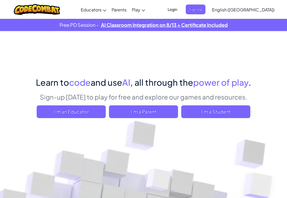
click at [220, 112] on span "I'm a Student" at bounding box center [215, 111] width 69 height 13
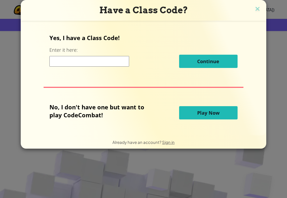
click at [200, 110] on span "Play Now" at bounding box center [208, 113] width 22 height 6
click at [202, 113] on span "Play Now" at bounding box center [208, 113] width 22 height 6
click at [209, 107] on button "Play Now" at bounding box center [208, 112] width 58 height 13
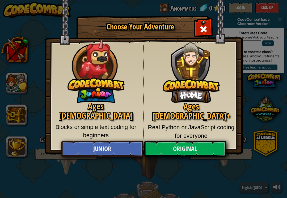
click at [185, 147] on link "Original" at bounding box center [185, 149] width 82 height 16
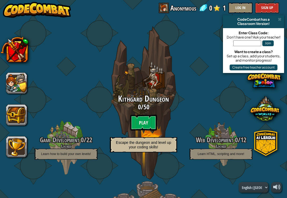
click at [137, 120] on btn "Play" at bounding box center [143, 123] width 27 height 16
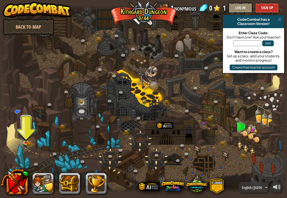
click at [27, 138] on img at bounding box center [26, 137] width 4 height 3
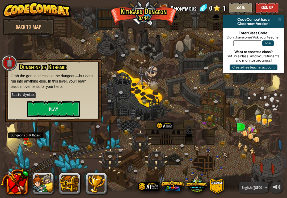
click at [53, 106] on button "Play" at bounding box center [53, 109] width 53 height 16
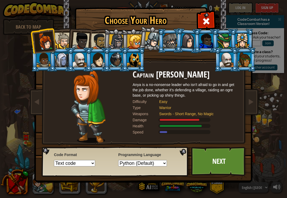
click at [62, 38] on div at bounding box center [63, 41] width 16 height 16
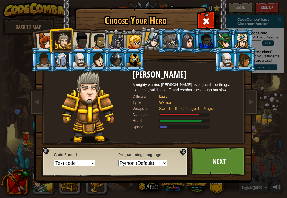
click at [81, 40] on div at bounding box center [81, 41] width 18 height 18
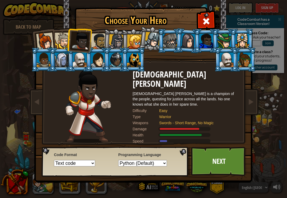
click at [121, 43] on div at bounding box center [116, 41] width 15 height 15
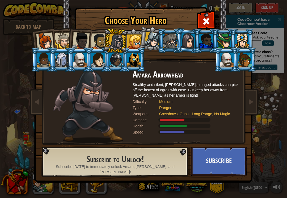
click at [205, 12] on img at bounding box center [144, 88] width 230 height 190
click at [204, 19] on span at bounding box center [206, 21] width 9 height 9
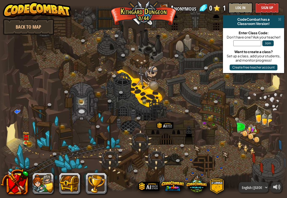
click at [12, 119] on div at bounding box center [143, 99] width 287 height 188
click at [19, 112] on span at bounding box center [17, 111] width 6 height 6
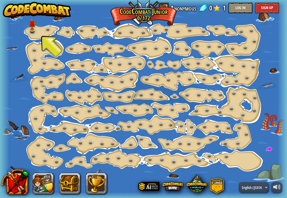
click at [32, 28] on img at bounding box center [32, 24] width 7 height 12
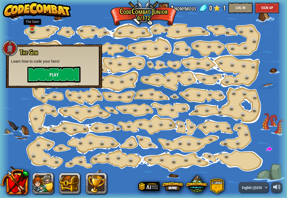
click at [72, 74] on button "Play" at bounding box center [53, 75] width 53 height 16
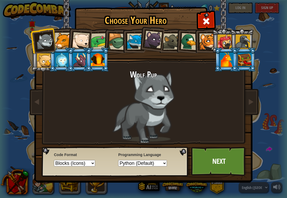
click at [203, 156] on link "Next" at bounding box center [219, 161] width 56 height 29
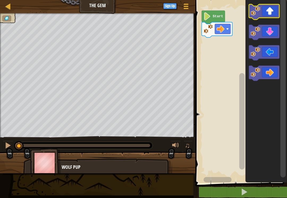
click at [270, 11] on icon "Blockly Workspace" at bounding box center [264, 11] width 31 height 15
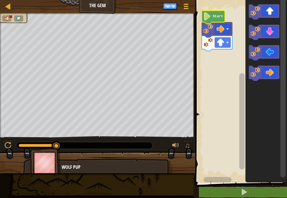
click at [210, 14] on image "Blockly Workspace" at bounding box center [206, 16] width 7 height 8
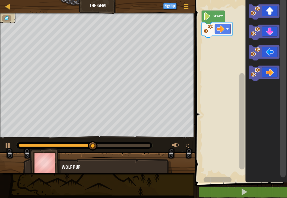
click at [267, 70] on icon "Blockly Workspace" at bounding box center [264, 73] width 31 height 15
click at [271, 50] on icon "Blockly Workspace" at bounding box center [264, 52] width 31 height 15
click at [271, 29] on icon "Blockly Workspace" at bounding box center [264, 32] width 31 height 15
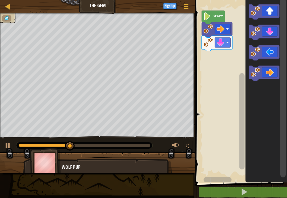
click at [269, 11] on icon "Blockly Workspace" at bounding box center [264, 11] width 31 height 15
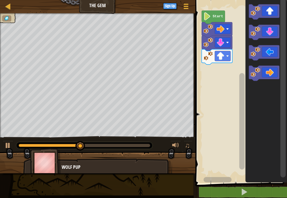
click at [270, 31] on icon "Blockly Workspace" at bounding box center [264, 32] width 31 height 15
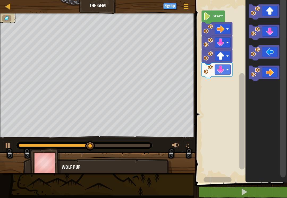
click at [267, 74] on icon "Blockly Workspace" at bounding box center [264, 73] width 31 height 15
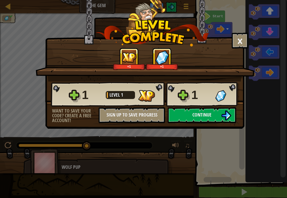
click at [213, 114] on button "Continue" at bounding box center [202, 115] width 69 height 16
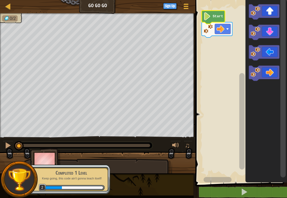
click at [212, 14] on icon "Blockly Workspace" at bounding box center [213, 17] width 23 height 13
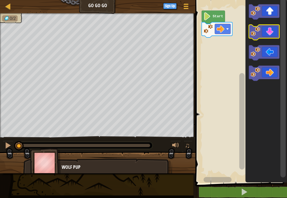
click at [273, 29] on icon "Blockly Workspace" at bounding box center [264, 32] width 31 height 15
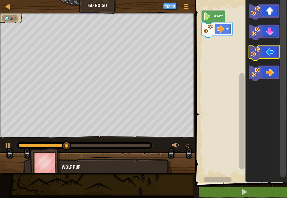
click at [275, 48] on icon "Blockly Workspace" at bounding box center [264, 52] width 31 height 15
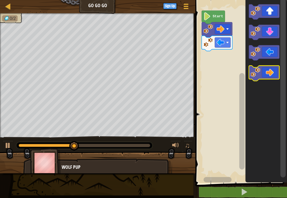
click at [266, 75] on icon "Blockly Workspace" at bounding box center [264, 73] width 31 height 15
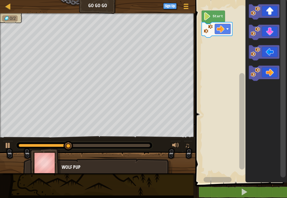
click at [271, 7] on icon "Blockly Workspace" at bounding box center [264, 11] width 31 height 15
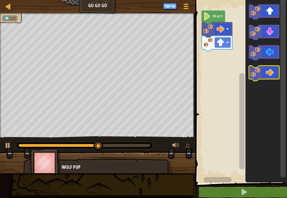
click at [270, 71] on icon "Blockly Workspace" at bounding box center [264, 73] width 31 height 15
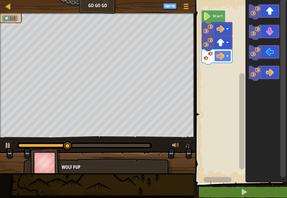
click at [268, 75] on icon "Blockly Workspace" at bounding box center [264, 73] width 31 height 15
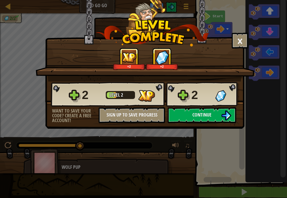
click at [222, 114] on img at bounding box center [226, 116] width 10 height 10
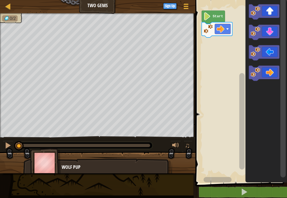
click at [270, 9] on icon "Blockly Workspace" at bounding box center [264, 11] width 31 height 15
click at [272, 48] on icon "Blockly Workspace" at bounding box center [264, 52] width 31 height 15
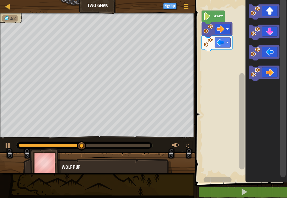
click at [265, 71] on icon "Blockly Workspace" at bounding box center [264, 73] width 31 height 15
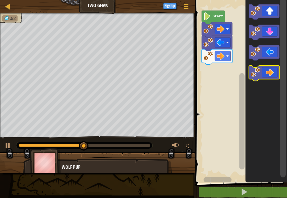
click at [266, 72] on icon "Blockly Workspace" at bounding box center [264, 73] width 31 height 15
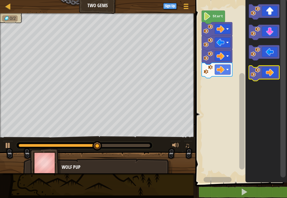
click at [266, 72] on icon "Blockly Workspace" at bounding box center [264, 73] width 31 height 15
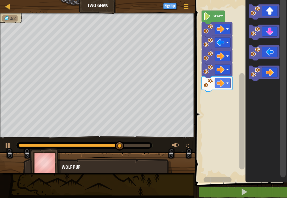
click at [268, 54] on icon "Blockly Workspace" at bounding box center [264, 52] width 31 height 15
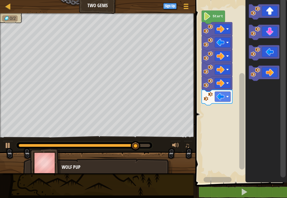
click at [264, 72] on icon "Blockly Workspace" at bounding box center [264, 73] width 31 height 15
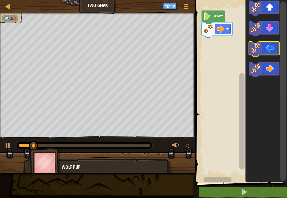
click at [270, 47] on icon "Blockly Workspace" at bounding box center [264, 49] width 31 height 15
click at [269, 67] on icon "Blockly Workspace" at bounding box center [264, 69] width 31 height 15
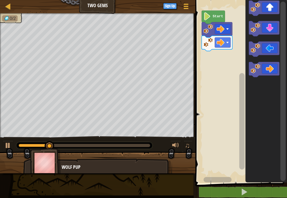
click at [270, 66] on icon "Blockly Workspace" at bounding box center [264, 69] width 31 height 15
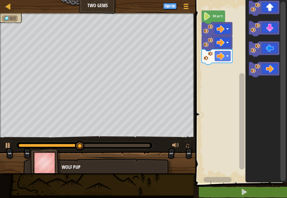
click at [270, 49] on icon "Blockly Workspace" at bounding box center [264, 49] width 31 height 15
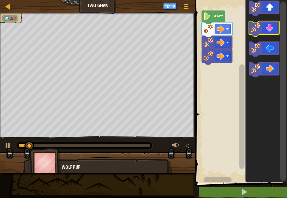
click at [267, 27] on icon "Blockly Workspace" at bounding box center [264, 28] width 31 height 15
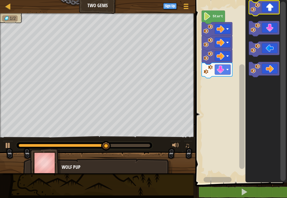
click at [268, 9] on icon "Blockly Workspace" at bounding box center [264, 8] width 31 height 15
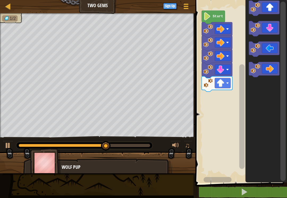
click at [270, 7] on icon "Blockly Workspace" at bounding box center [264, 8] width 31 height 15
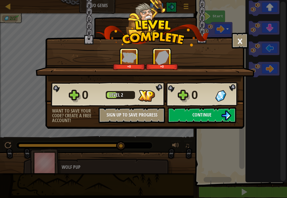
click at [204, 115] on span "Continue" at bounding box center [201, 115] width 19 height 7
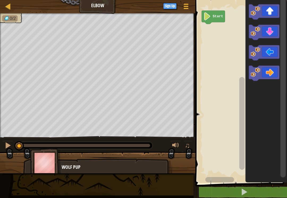
click at [270, 10] on icon "Blockly Workspace" at bounding box center [264, 11] width 31 height 15
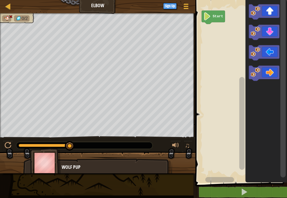
click at [269, 70] on icon "Blockly Workspace" at bounding box center [264, 73] width 31 height 15
click at [272, 37] on icon "Blockly Workspace" at bounding box center [264, 32] width 31 height 15
click at [209, 14] on image "Blockly Workspace" at bounding box center [206, 16] width 7 height 8
click at [263, 53] on icon "Blockly Workspace" at bounding box center [264, 52] width 31 height 15
click at [270, 30] on icon "Blockly Workspace" at bounding box center [264, 32] width 31 height 15
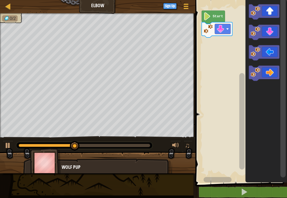
click at [270, 31] on icon "Blockly Workspace" at bounding box center [264, 32] width 31 height 15
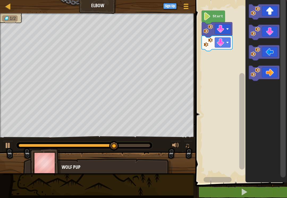
click at [267, 49] on icon "Blockly Workspace" at bounding box center [264, 52] width 31 height 15
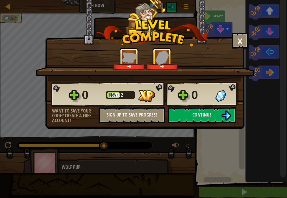
click at [216, 116] on button "Continue" at bounding box center [202, 115] width 69 height 16
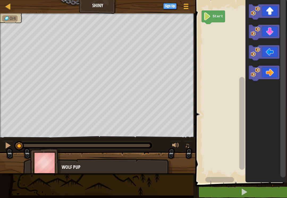
click at [267, 56] on icon "Blockly Workspace" at bounding box center [264, 52] width 31 height 15
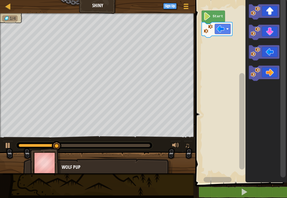
click at [269, 49] on icon "Blockly Workspace" at bounding box center [264, 52] width 31 height 15
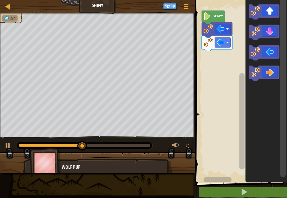
click at [275, 29] on icon "Blockly Workspace" at bounding box center [264, 32] width 31 height 15
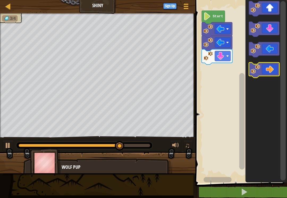
click at [274, 73] on icon "Blockly Workspace" at bounding box center [264, 70] width 31 height 15
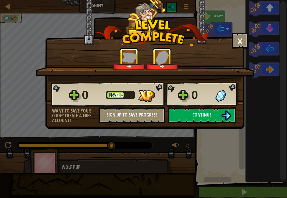
click at [219, 116] on button "Continue" at bounding box center [202, 115] width 69 height 16
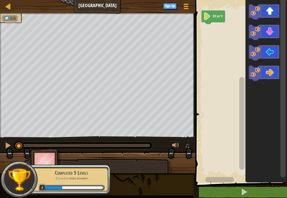
click at [275, 9] on icon "Blockly Workspace" at bounding box center [264, 11] width 31 height 15
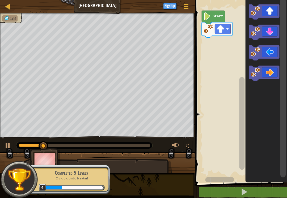
click at [261, 51] on icon "Blockly Workspace" at bounding box center [264, 52] width 31 height 15
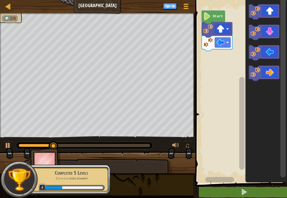
click at [273, 28] on icon "Blockly Workspace" at bounding box center [264, 32] width 31 height 15
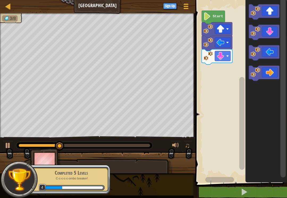
click at [272, 32] on icon "Blockly Workspace" at bounding box center [264, 32] width 31 height 15
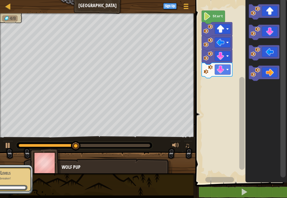
click at [270, 77] on icon "Blockly Workspace" at bounding box center [264, 73] width 31 height 15
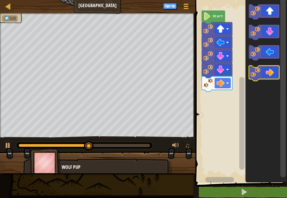
click at [269, 69] on icon "Blockly Workspace" at bounding box center [264, 73] width 31 height 15
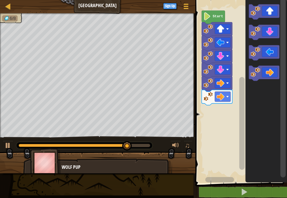
click at [275, 9] on icon "Blockly Workspace" at bounding box center [264, 11] width 31 height 15
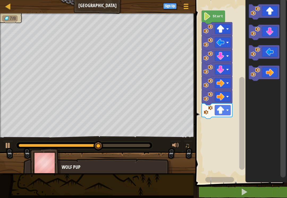
click at [273, 5] on icon "Blockly Workspace" at bounding box center [264, 11] width 31 height 15
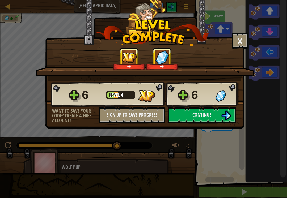
click at [233, 111] on button "Continue" at bounding box center [202, 115] width 69 height 16
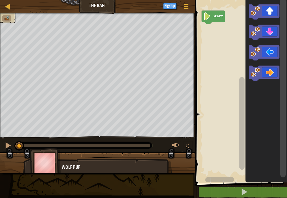
click at [269, 76] on icon "Blockly Workspace" at bounding box center [264, 73] width 31 height 15
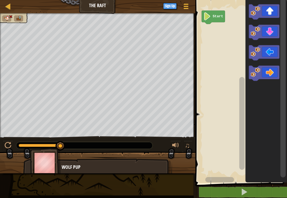
click at [275, 8] on icon "Blockly Workspace" at bounding box center [264, 11] width 31 height 15
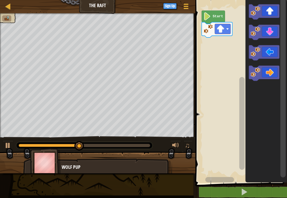
click at [271, 68] on icon "Blockly Workspace" at bounding box center [264, 73] width 31 height 15
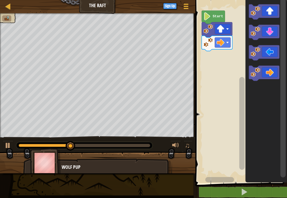
click at [271, 69] on icon "Blockly Workspace" at bounding box center [264, 73] width 31 height 15
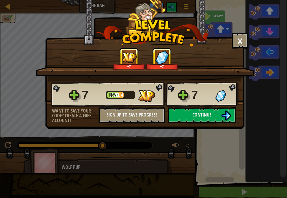
click at [202, 115] on span "Continue" at bounding box center [201, 115] width 19 height 7
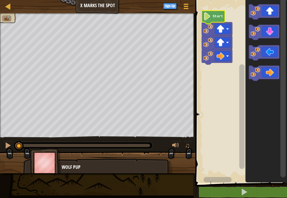
click at [217, 13] on icon "Blockly Workspace" at bounding box center [213, 17] width 23 height 13
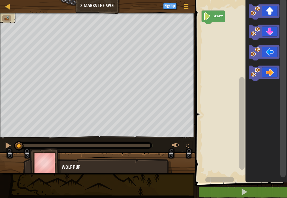
click at [266, 12] on icon "Blockly Workspace" at bounding box center [264, 11] width 31 height 15
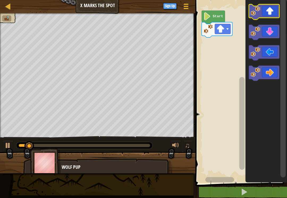
click at [267, 10] on icon "Blockly Workspace" at bounding box center [264, 11] width 31 height 15
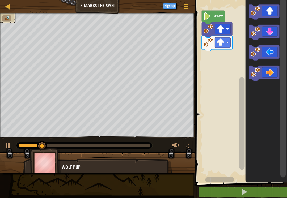
click at [269, 71] on icon "Blockly Workspace" at bounding box center [264, 73] width 31 height 15
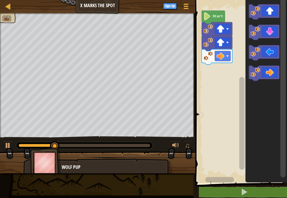
click at [268, 73] on icon "Blockly Workspace" at bounding box center [264, 73] width 31 height 15
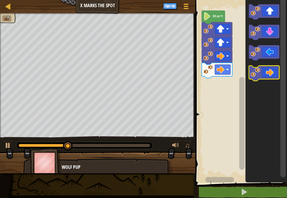
click at [267, 68] on icon "Blockly Workspace" at bounding box center [264, 73] width 31 height 15
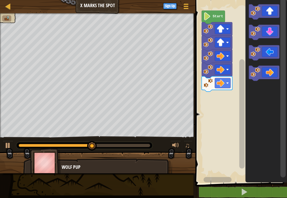
click at [272, 32] on icon "Blockly Workspace" at bounding box center [264, 32] width 31 height 15
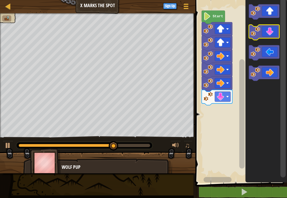
click at [274, 33] on icon "Blockly Workspace" at bounding box center [264, 32] width 31 height 15
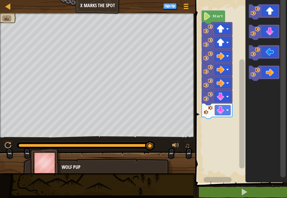
click at [271, 48] on icon "Blockly Workspace" at bounding box center [264, 52] width 31 height 15
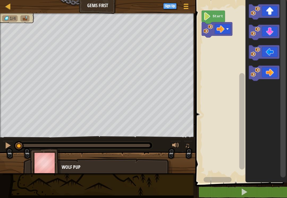
click at [217, 14] on icon "Blockly Workspace" at bounding box center [213, 17] width 23 height 13
click at [274, 70] on icon "Blockly Workspace" at bounding box center [264, 73] width 31 height 15
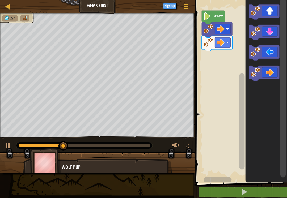
click at [271, 34] on icon "Blockly Workspace" at bounding box center [264, 32] width 31 height 15
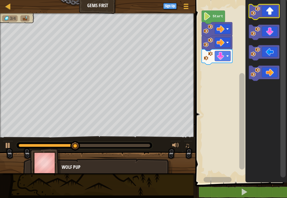
click at [271, 12] on icon "Blockly Workspace" at bounding box center [264, 11] width 31 height 15
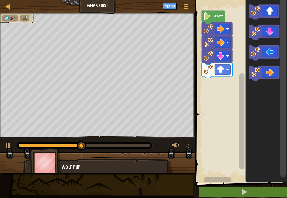
click at [271, 7] on icon "Blockly Workspace" at bounding box center [264, 11] width 31 height 15
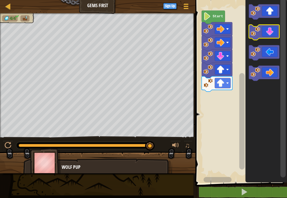
click at [269, 32] on icon "Blockly Workspace" at bounding box center [264, 32] width 31 height 15
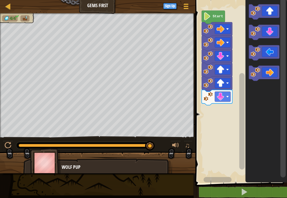
click at [272, 68] on icon "Blockly Workspace" at bounding box center [264, 73] width 31 height 15
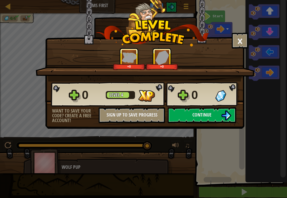
click at [218, 121] on button "Continue" at bounding box center [202, 115] width 69 height 16
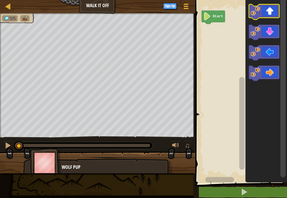
click at [275, 10] on icon "Blockly Workspace" at bounding box center [264, 11] width 31 height 15
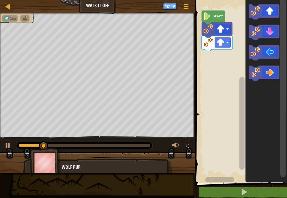
click at [278, 7] on icon "Blockly Workspace" at bounding box center [264, 11] width 31 height 15
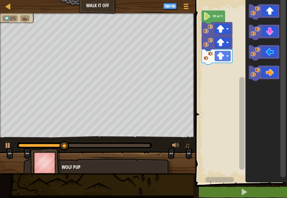
click at [274, 70] on icon "Blockly Workspace" at bounding box center [264, 73] width 31 height 15
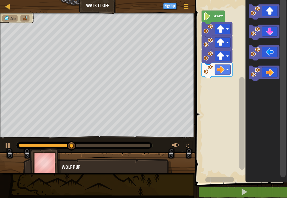
click at [271, 72] on icon "Blockly Workspace" at bounding box center [264, 73] width 31 height 15
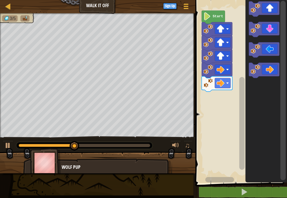
click at [272, 70] on icon "Blockly Workspace" at bounding box center [264, 70] width 31 height 15
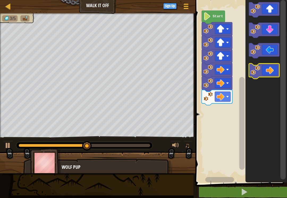
click at [271, 71] on icon "Blockly Workspace" at bounding box center [264, 71] width 31 height 15
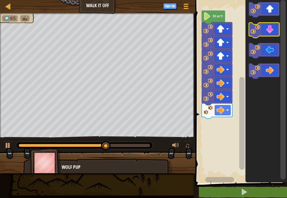
click at [277, 24] on icon "Blockly Workspace" at bounding box center [264, 30] width 31 height 15
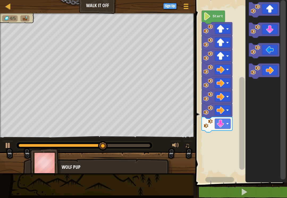
click at [277, 24] on icon "Blockly Workspace" at bounding box center [264, 30] width 31 height 15
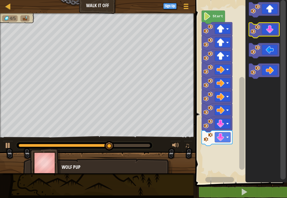
click at [276, 27] on icon "Blockly Workspace" at bounding box center [264, 30] width 31 height 15
click at [278, 27] on icon "Blockly Workspace" at bounding box center [264, 30] width 31 height 15
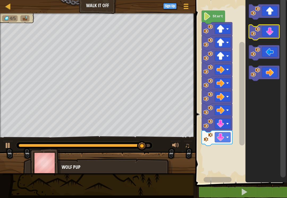
click at [269, 32] on icon "Blockly Workspace" at bounding box center [264, 32] width 31 height 15
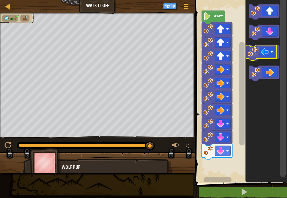
click at [276, 52] on icon "Blockly Workspace" at bounding box center [264, 52] width 31 height 15
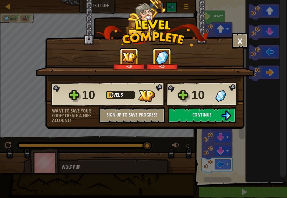
click at [213, 116] on button "Continue" at bounding box center [202, 115] width 69 height 16
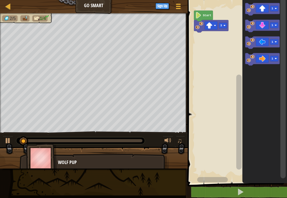
click at [271, 5] on icon "Blockly Workspace" at bounding box center [262, 9] width 35 height 12
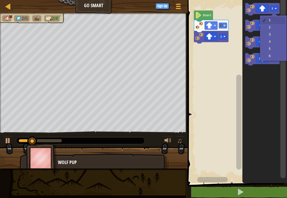
click at [271, 6] on rect "Blockly Workspace" at bounding box center [274, 9] width 8 height 6
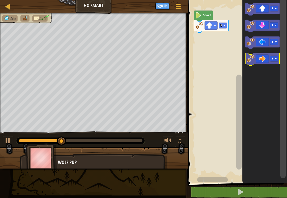
click at [278, 57] on icon "Blockly Workspace" at bounding box center [262, 59] width 35 height 12
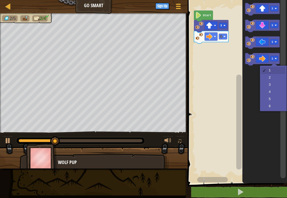
click at [277, 59] on image "Blockly Workspace" at bounding box center [275, 59] width 2 height 2
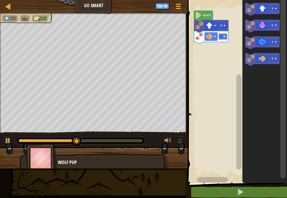
click at [279, 78] on icon "Blockly Workspace" at bounding box center [264, 90] width 45 height 186
click at [262, 57] on icon "Blockly Workspace" at bounding box center [262, 59] width 35 height 12
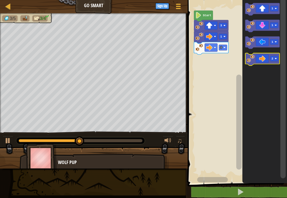
click at [264, 58] on icon "Blockly Workspace" at bounding box center [262, 59] width 35 height 12
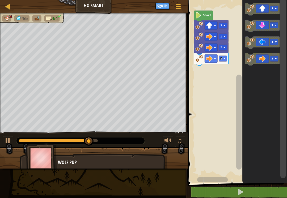
click at [278, 57] on rect "Blockly Workspace" at bounding box center [274, 59] width 8 height 6
click at [277, 69] on icon "Blockly Workspace" at bounding box center [264, 90] width 45 height 186
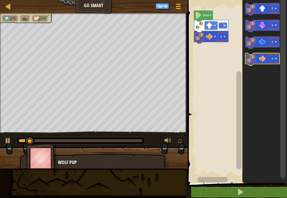
click at [264, 61] on icon "Blockly Workspace" at bounding box center [262, 59] width 35 height 12
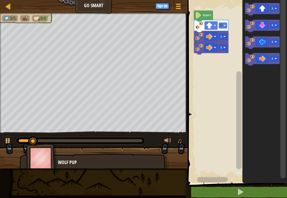
click at [262, 61] on icon "Blockly Workspace" at bounding box center [262, 59] width 35 height 12
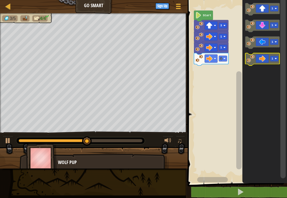
click at [264, 61] on icon "Blockly Workspace" at bounding box center [262, 59] width 35 height 12
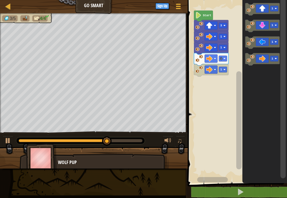
click at [206, 11] on icon "Blockly Workspace" at bounding box center [203, 16] width 19 height 11
click at [204, 13] on icon "Blockly Workspace" at bounding box center [203, 16] width 19 height 11
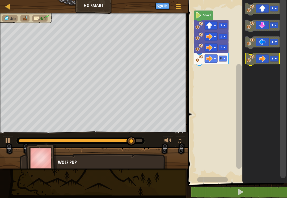
click at [266, 57] on icon "Blockly Workspace" at bounding box center [262, 59] width 35 height 12
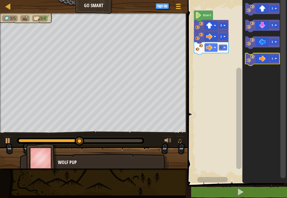
click at [275, 54] on icon "Blockly Workspace" at bounding box center [262, 59] width 35 height 12
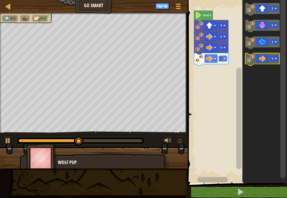
click at [269, 57] on icon "Blockly Workspace" at bounding box center [262, 59] width 35 height 12
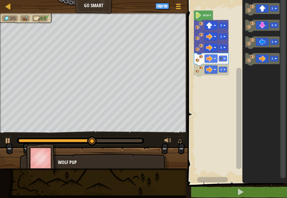
click at [218, 72] on icon "Blockly Workspace" at bounding box center [211, 70] width 35 height 12
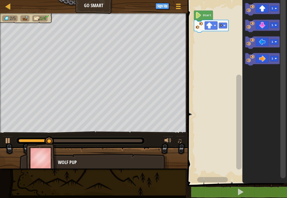
click at [276, 58] on image "Blockly Workspace" at bounding box center [275, 59] width 2 height 2
click at [277, 84] on icon "Blockly Workspace" at bounding box center [264, 90] width 45 height 186
click at [267, 54] on icon "Blockly Workspace" at bounding box center [262, 59] width 35 height 12
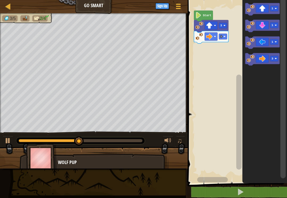
click at [278, 56] on rect "Blockly Workspace" at bounding box center [274, 59] width 8 height 6
click at [278, 68] on icon "Blockly Workspace" at bounding box center [264, 90] width 45 height 186
click at [268, 58] on icon "Blockly Workspace" at bounding box center [262, 59] width 35 height 12
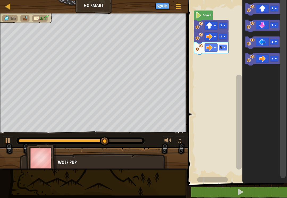
click at [276, 23] on rect "Blockly Workspace" at bounding box center [274, 25] width 8 height 6
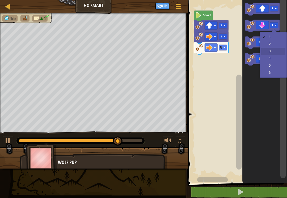
click at [278, 49] on rect "Blockly Workspace" at bounding box center [262, 42] width 35 height 12
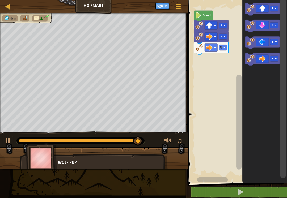
click at [271, 23] on rect "Blockly Workspace" at bounding box center [274, 25] width 8 height 6
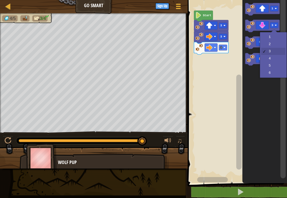
click at [255, 24] on icon "Blockly Workspace" at bounding box center [262, 26] width 35 height 12
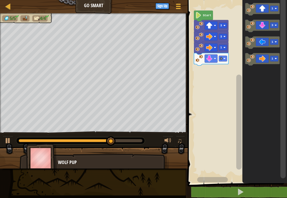
click at [271, 40] on rect "Blockly Workspace" at bounding box center [274, 42] width 8 height 6
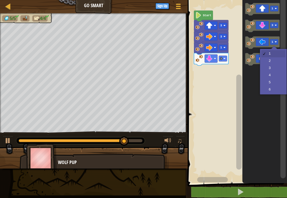
click at [258, 40] on icon "Blockly Workspace" at bounding box center [262, 42] width 35 height 12
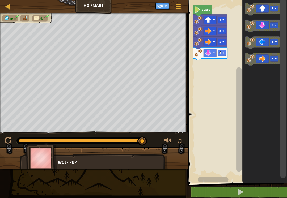
click at [285, 29] on rect "Blockly Workspace" at bounding box center [282, 88] width 5 height 180
click at [278, 6] on rect "Blockly Workspace" at bounding box center [274, 9] width 8 height 6
click at [280, 20] on icon "Blockly Workspace" at bounding box center [262, 26] width 35 height 12
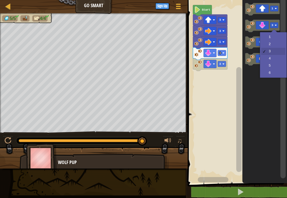
click at [278, 26] on rect "Blockly Workspace" at bounding box center [274, 25] width 8 height 6
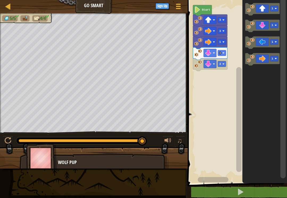
click at [277, 38] on icon "Blockly Workspace" at bounding box center [262, 42] width 35 height 12
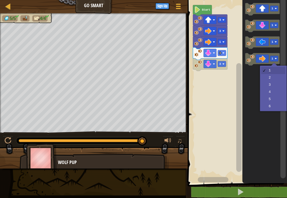
click at [271, 59] on rect "Blockly Workspace" at bounding box center [274, 59] width 8 height 6
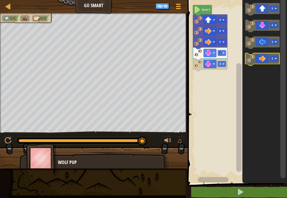
click at [265, 57] on icon "Blockly Workspace" at bounding box center [262, 59] width 35 height 12
click at [11, 5] on div at bounding box center [8, 6] width 7 height 7
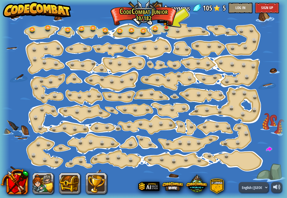
click at [164, 28] on link at bounding box center [167, 28] width 11 height 8
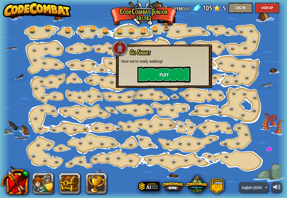
click at [180, 79] on button "Play" at bounding box center [163, 75] width 53 height 16
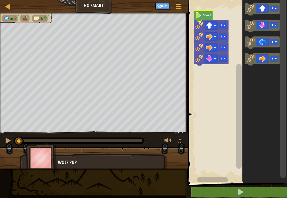
click at [202, 14] on icon "Blockly Workspace" at bounding box center [203, 16] width 19 height 11
click at [272, 41] on text "1" at bounding box center [272, 41] width 2 height 3
click at [254, 45] on image "Blockly Workspace" at bounding box center [251, 42] width 8 height 8
click at [270, 5] on icon "Blockly Workspace" at bounding box center [262, 9] width 35 height 12
click at [262, 59] on icon "Blockly Workspace" at bounding box center [262, 59] width 35 height 12
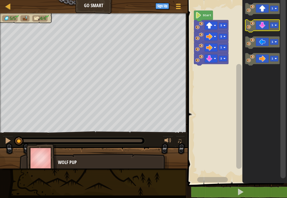
click at [266, 29] on icon "Blockly Workspace" at bounding box center [262, 26] width 35 height 12
click at [4, 13] on div "Map Go Smart Game Menu Sign Up" at bounding box center [94, 6] width 188 height 13
click at [10, 7] on div at bounding box center [8, 6] width 7 height 7
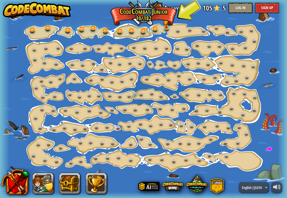
click at [165, 28] on link at bounding box center [167, 28] width 11 height 8
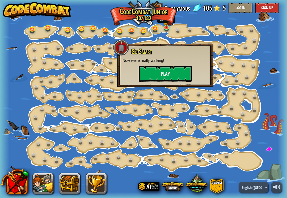
click at [166, 70] on button "Play" at bounding box center [165, 74] width 53 height 16
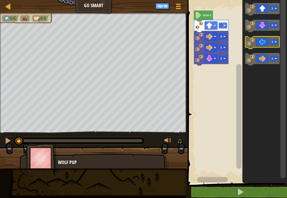
click at [277, 41] on rect "Blockly Workspace" at bounding box center [274, 42] width 8 height 6
click at [256, 38] on icon "Blockly Workspace" at bounding box center [262, 42] width 35 height 12
click at [256, 37] on icon "Blockly Workspace" at bounding box center [262, 42] width 35 height 12
click at [258, 194] on button at bounding box center [240, 192] width 101 height 12
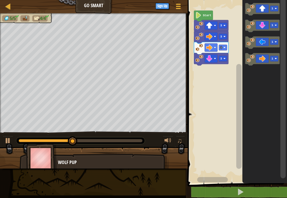
click at [272, 39] on rect "Blockly Workspace" at bounding box center [274, 42] width 8 height 6
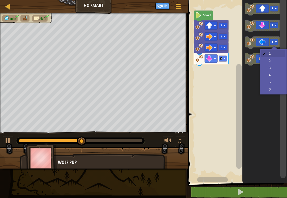
click at [260, 41] on icon "Blockly Workspace" at bounding box center [262, 42] width 35 height 12
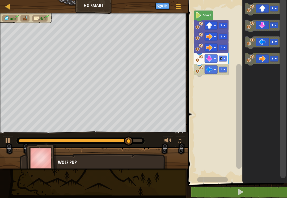
click at [269, 41] on icon "Blockly Workspace" at bounding box center [262, 42] width 35 height 12
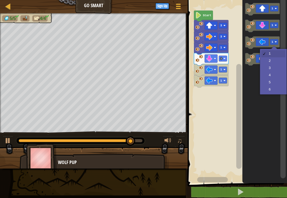
click at [272, 40] on rect "Blockly Workspace" at bounding box center [274, 42] width 8 height 6
click at [271, 42] on rect "Blockly Workspace" at bounding box center [274, 42] width 8 height 6
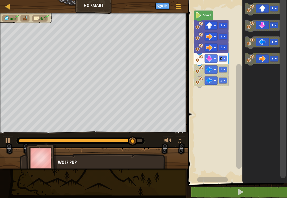
click at [265, 40] on icon "Blockly Workspace" at bounding box center [262, 42] width 35 height 12
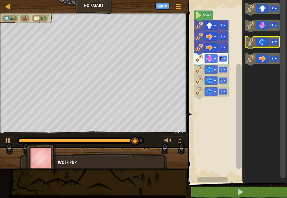
click at [265, 43] on icon "Blockly Workspace" at bounding box center [262, 42] width 35 height 12
click at [260, 41] on icon "Blockly Workspace" at bounding box center [262, 42] width 35 height 12
click at [259, 42] on icon "Blockly Workspace" at bounding box center [262, 42] width 35 height 12
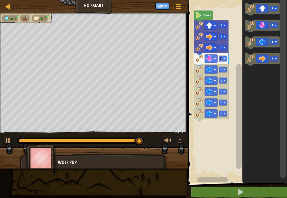
click at [256, 43] on icon "Blockly Workspace" at bounding box center [262, 42] width 35 height 12
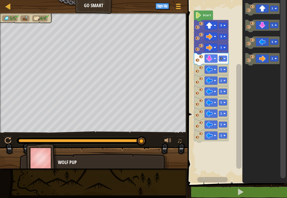
click at [255, 44] on icon "Blockly Workspace" at bounding box center [262, 42] width 35 height 12
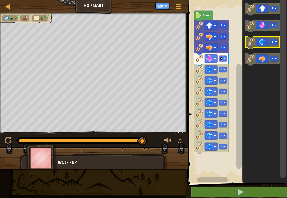
click at [255, 44] on icon "Blockly Workspace" at bounding box center [262, 42] width 35 height 12
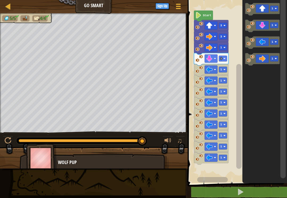
click at [256, 44] on icon "Blockly Workspace" at bounding box center [262, 42] width 35 height 12
click at [257, 196] on button at bounding box center [240, 192] width 101 height 12
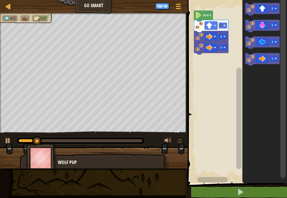
click at [270, 24] on icon "Blockly Workspace" at bounding box center [262, 26] width 35 height 12
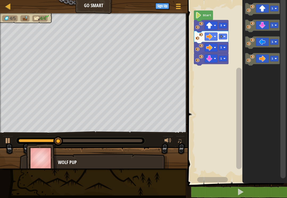
click at [14, 3] on div "Map Go Smart Game Menu Sign Up" at bounding box center [94, 6] width 188 height 13
click at [9, 1] on div "Map Go Smart Game Menu Sign Up" at bounding box center [94, 6] width 188 height 13
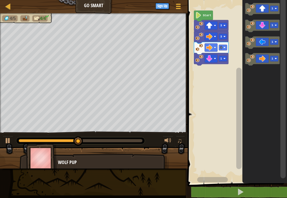
click at [9, 10] on div at bounding box center [8, 6] width 7 height 7
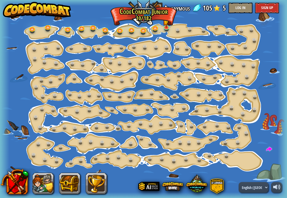
click at [7, 6] on img at bounding box center [37, 10] width 68 height 16
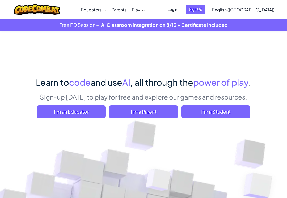
click at [239, 106] on span "I'm a Student" at bounding box center [215, 111] width 69 height 13
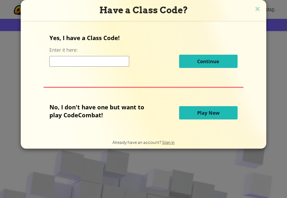
click at [225, 113] on button "Play Now" at bounding box center [208, 112] width 58 height 13
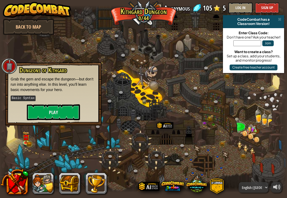
click at [43, 110] on button "Play" at bounding box center [53, 112] width 53 height 16
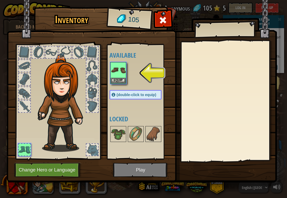
click at [119, 70] on img at bounding box center [118, 70] width 15 height 15
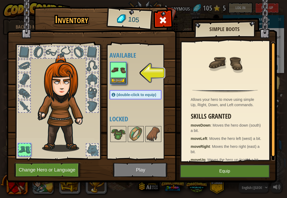
click at [134, 177] on img at bounding box center [142, 86] width 270 height 193
click at [113, 80] on button "Equip" at bounding box center [118, 81] width 15 height 6
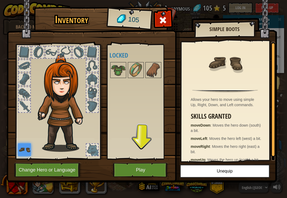
click at [157, 169] on button "Play" at bounding box center [141, 170] width 56 height 15
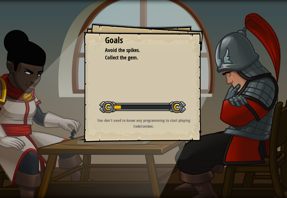
click at [155, 165] on div "Goals Avoid the spikes. Collect the gem. Start Level Error loading from server.…" at bounding box center [143, 99] width 287 height 198
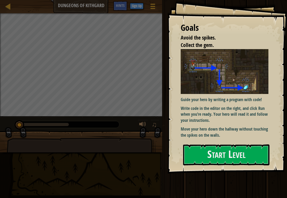
click at [249, 149] on button "Start Level" at bounding box center [226, 155] width 86 height 21
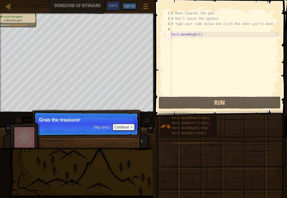
click at [125, 124] on button "Continue" at bounding box center [124, 127] width 22 height 7
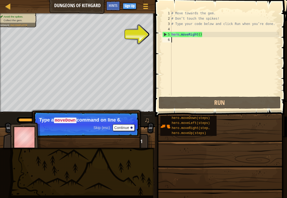
click at [208, 116] on div "hero.moveDown(steps)" at bounding box center [191, 118] width 43 height 5
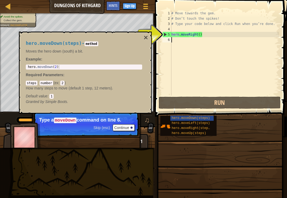
click at [94, 39] on div "hero.moveDown(steps) - method Moves the hero down (south) a bit. Example : 1 he…" at bounding box center [84, 73] width 124 height 74
click at [128, 124] on button "Continue" at bounding box center [124, 127] width 22 height 7
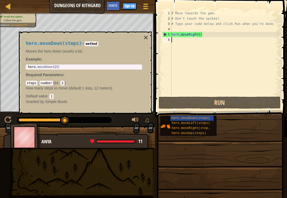
type textarea "h"
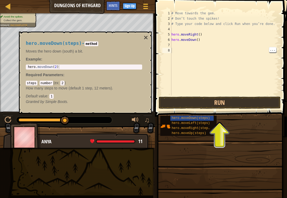
click at [236, 102] on button "Run" at bounding box center [220, 103] width 122 height 12
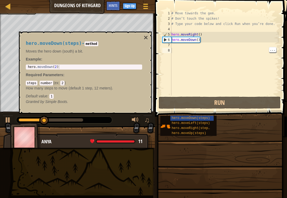
click at [255, 103] on button "Run" at bounding box center [220, 103] width 122 height 12
click at [140, 39] on div "hero.moveDown(steps) - method Moves the hero down (south) a bit. Example : 1 he…" at bounding box center [84, 73] width 124 height 74
click at [147, 35] on button "×" at bounding box center [146, 37] width 4 height 7
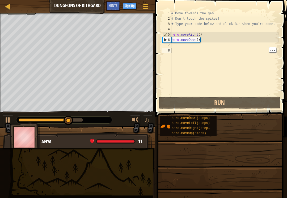
click at [236, 101] on button "Run" at bounding box center [220, 103] width 122 height 12
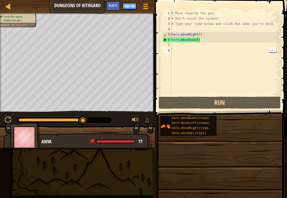
click at [171, 43] on div "7" at bounding box center [166, 45] width 9 height 5
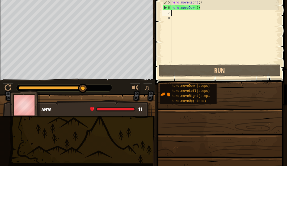
type textarea "h"
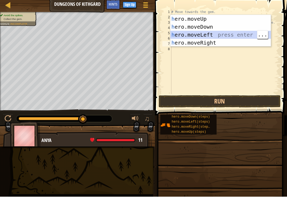
click at [229, 36] on div "h ero.moveUp press enter h ero.moveDown press enter h ero.moveLeft press enter …" at bounding box center [220, 40] width 100 height 48
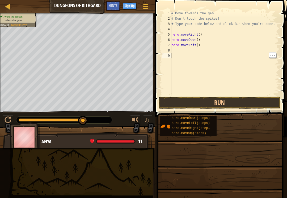
click at [256, 93] on div "# Move towards the gem. # Don’t touch the spikes! # Type your code below and cl…" at bounding box center [224, 59] width 109 height 96
click at [264, 97] on button "Run" at bounding box center [220, 103] width 122 height 12
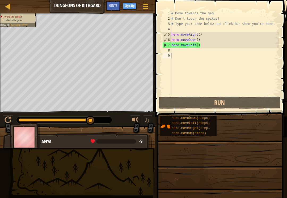
click at [222, 44] on div "# Move towards the gem. # Don’t touch the spikes! # Type your code below and cl…" at bounding box center [224, 59] width 109 height 96
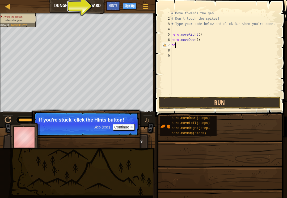
type textarea "h"
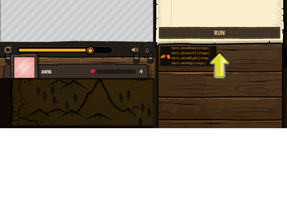
click at [237, 97] on button "Run" at bounding box center [220, 103] width 122 height 12
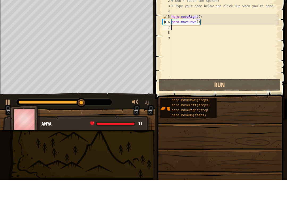
type textarea "h"
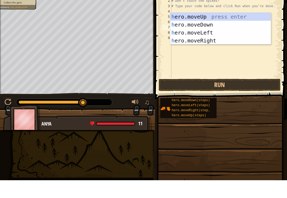
click at [235, 32] on div "h ero.moveUp press enter h ero.moveDown press enter h ero.moveLeft press enter …" at bounding box center [220, 55] width 100 height 48
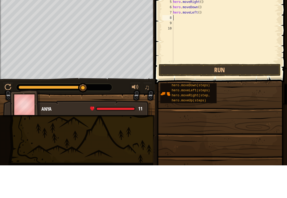
click at [239, 97] on button "Run" at bounding box center [220, 103] width 122 height 12
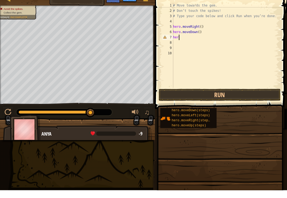
type textarea "h"
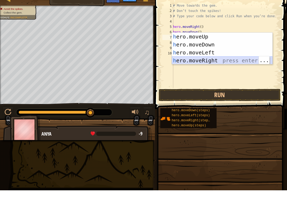
click at [229, 62] on div "h ero.moveUp press enter h ero.moveDown press enter h ero.moveLeft press enter …" at bounding box center [222, 64] width 100 height 48
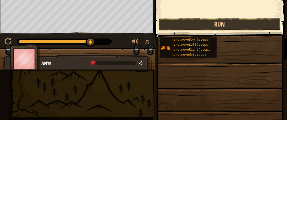
click at [246, 97] on button "Run" at bounding box center [220, 103] width 122 height 12
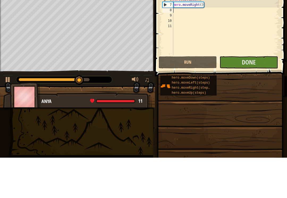
click at [253, 98] on span "Done" at bounding box center [249, 102] width 14 height 9
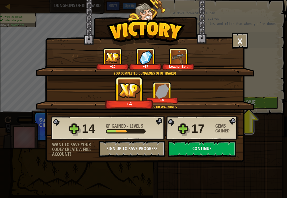
click at [225, 149] on button "Continue" at bounding box center [202, 149] width 69 height 16
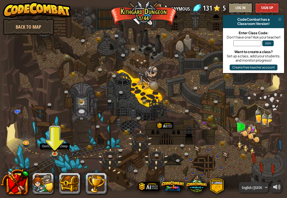
click at [57, 151] on img at bounding box center [54, 148] width 7 height 12
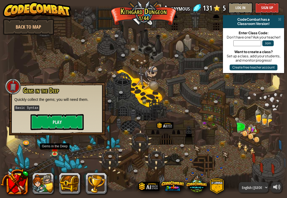
click at [73, 129] on button "Play" at bounding box center [57, 122] width 53 height 16
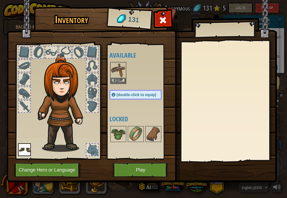
click at [154, 167] on button "Play" at bounding box center [141, 170] width 56 height 15
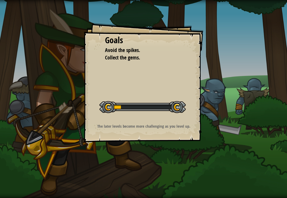
click at [157, 169] on div "Goals Avoid the spikes. Collect the gems. Start Level Error loading from server…" at bounding box center [143, 99] width 287 height 198
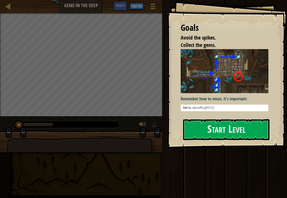
click at [244, 92] on img at bounding box center [225, 71] width 88 height 44
click at [230, 132] on button "Start Level" at bounding box center [226, 129] width 86 height 21
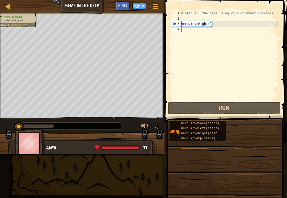
click at [234, 107] on button "Run" at bounding box center [224, 108] width 113 height 12
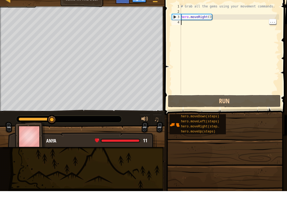
click at [178, 27] on div "4" at bounding box center [176, 29] width 9 height 5
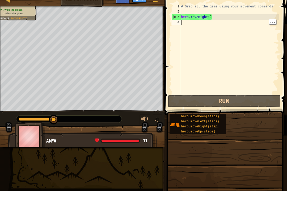
click at [197, 23] on div "# Grab all the gems using your movement commands. hero . moveRight ( )" at bounding box center [229, 61] width 99 height 101
click at [235, 29] on div "# Grab all the gems using your movement commands. hero . moveRight ( )" at bounding box center [229, 61] width 99 height 101
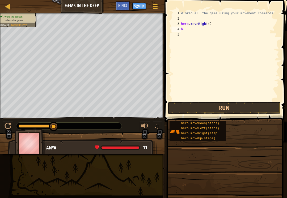
type textarea "he"
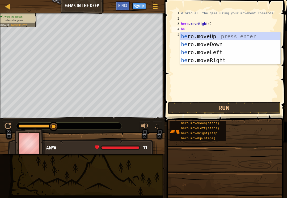
click at [234, 63] on div "he ro.moveUp press enter he ro.moveDown press enter he ro.moveLeft press enter …" at bounding box center [230, 56] width 100 height 48
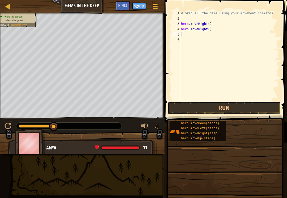
click at [249, 106] on button "Run" at bounding box center [224, 108] width 113 height 12
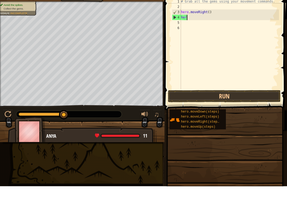
type textarea "h"
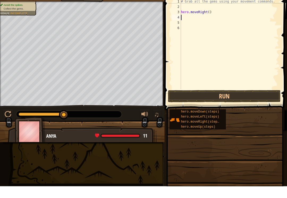
type textarea "h"
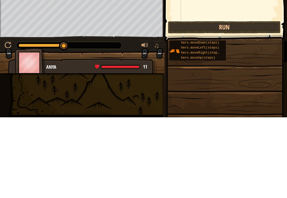
click at [250, 102] on button "Run" at bounding box center [224, 108] width 113 height 12
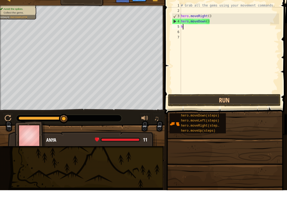
type textarea "he"
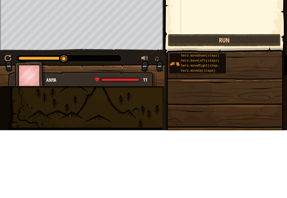
click at [261, 102] on button "Run" at bounding box center [224, 108] width 113 height 12
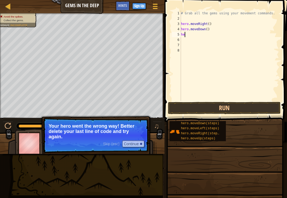
type textarea "h"
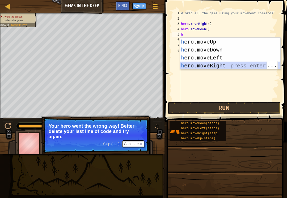
click at [249, 50] on div "h ero.moveUp press enter h ero.moveDown press enter h ero.moveLeft press enter …" at bounding box center [230, 62] width 100 height 48
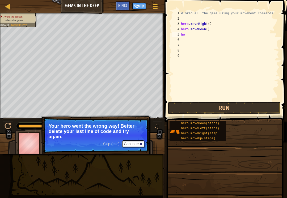
type textarea "h"
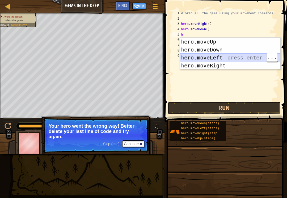
click at [248, 61] on div "h ero.moveUp press enter h ero.moveDown press enter h ero.moveLeft press enter …" at bounding box center [230, 62] width 100 height 48
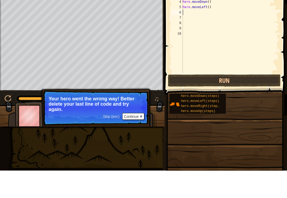
click at [237, 102] on button "Run" at bounding box center [224, 108] width 113 height 12
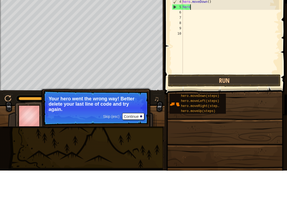
type textarea "h"
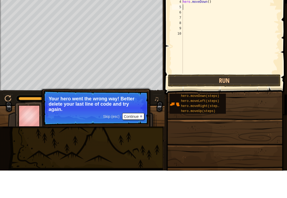
type textarea "h"
click at [256, 102] on button "Run" at bounding box center [224, 108] width 113 height 12
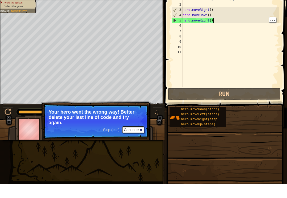
click at [251, 21] on div "# Grab all the gems using your movement commands. hero . moveRight ( ) hero . m…" at bounding box center [230, 61] width 98 height 101
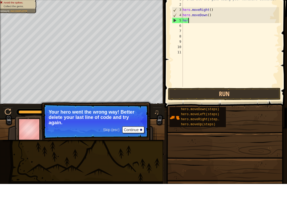
type textarea "h"
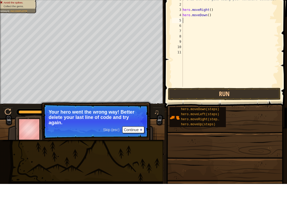
type textarea "h"
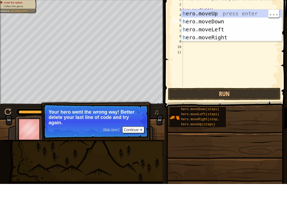
click at [245, 24] on div "h ero.moveUp press enter h ero.moveDown press enter h ero.moveLeft press enter …" at bounding box center [231, 48] width 100 height 48
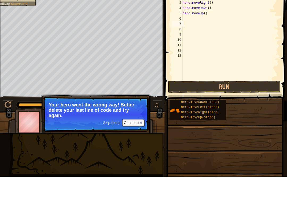
click at [257, 102] on button "Run" at bounding box center [224, 108] width 113 height 12
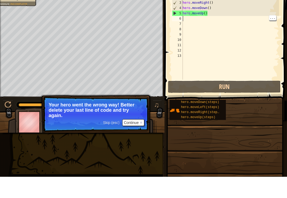
type textarea "h"
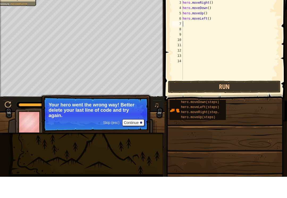
click at [239, 102] on button "Run" at bounding box center [224, 108] width 113 height 12
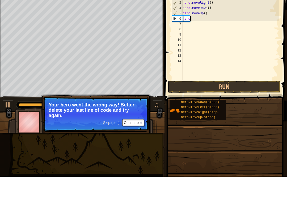
type textarea "h"
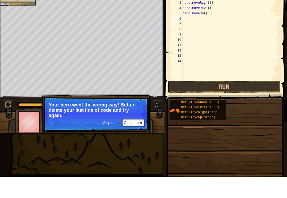
type textarea "h"
click at [257, 102] on button "Run" at bounding box center [224, 108] width 113 height 12
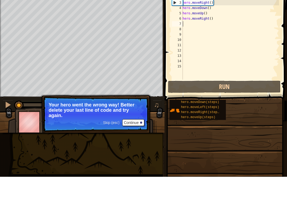
click at [264, 102] on button "Run" at bounding box center [224, 108] width 113 height 12
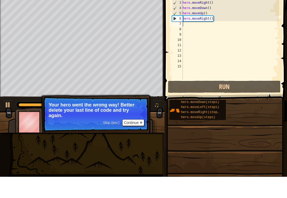
type textarea "h"
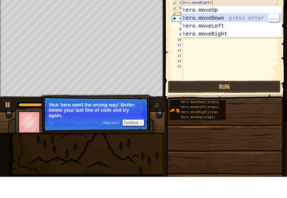
click at [254, 27] on div "h ero.moveUp press enter h ero.moveDown press enter h ero.moveLeft press enter …" at bounding box center [231, 51] width 100 height 48
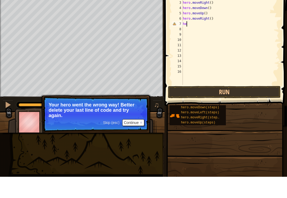
type textarea "h"
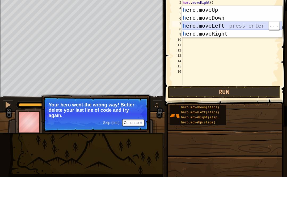
click at [247, 27] on div "h ero.moveUp press enter h ero.moveDown press enter h ero.moveLeft press enter …" at bounding box center [232, 51] width 100 height 48
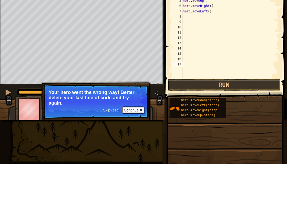
click at [241, 113] on button "Run" at bounding box center [224, 119] width 113 height 12
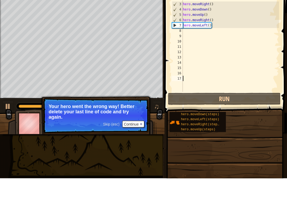
click at [248, 20] on div "# Grab all the gems using your movement commands. hero . moveRight ( ) hero . m…" at bounding box center [230, 67] width 97 height 112
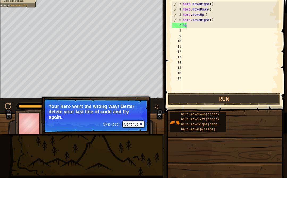
type textarea "h"
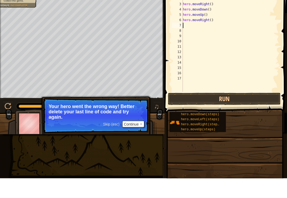
type textarea "h"
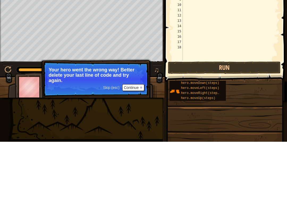
click at [240, 118] on button "Run" at bounding box center [224, 124] width 113 height 12
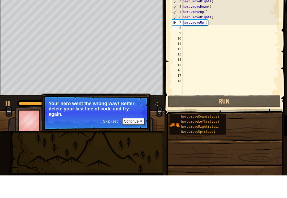
type textarea "h"
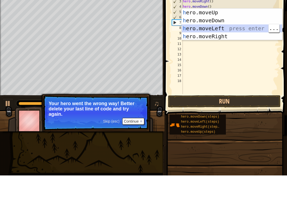
click at [241, 31] on div "h ero.moveUp press enter h ero.moveDown press enter h ero.moveLeft press enter …" at bounding box center [232, 55] width 100 height 48
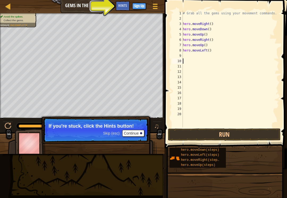
click at [121, 6] on span "Hints" at bounding box center [122, 5] width 9 height 5
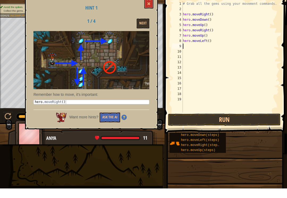
type textarea "h"
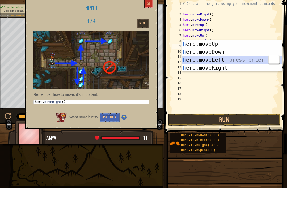
click at [231, 61] on div "h ero.moveUp press enter h ero.moveDown press enter h ero.moveLeft press enter …" at bounding box center [232, 73] width 100 height 48
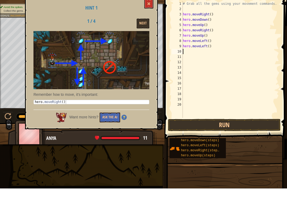
click at [153, 8] on button at bounding box center [148, 13] width 9 height 10
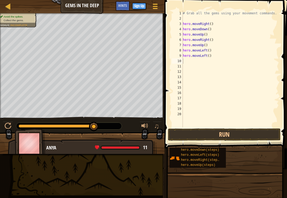
click at [252, 133] on button "Run" at bounding box center [224, 135] width 113 height 12
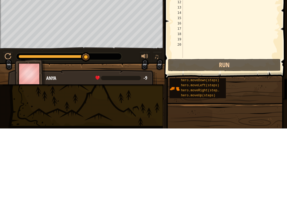
click at [254, 129] on button "Run" at bounding box center [224, 135] width 113 height 12
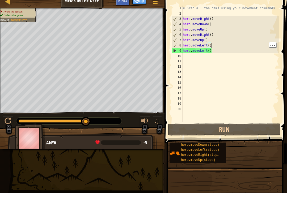
click at [255, 47] on div "# Grab all the gems using your movement commands. hero . moveRight ( ) hero . m…" at bounding box center [230, 75] width 97 height 128
click at [259, 48] on div "# Grab all the gems using your movement commands. hero . moveRight ( ) hero . m…" at bounding box center [230, 75] width 97 height 128
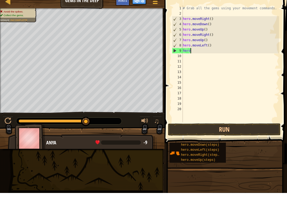
type textarea "h"
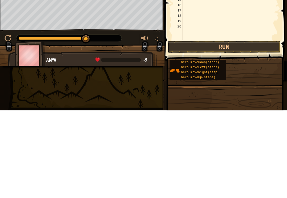
click at [259, 129] on button "Run" at bounding box center [224, 135] width 113 height 12
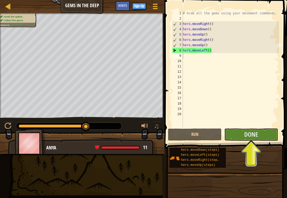
click at [254, 140] on button "Done" at bounding box center [251, 135] width 54 height 12
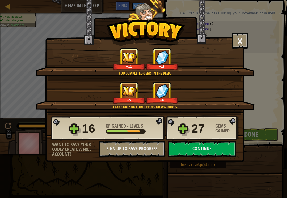
click at [193, 147] on button "Continue" at bounding box center [202, 149] width 69 height 16
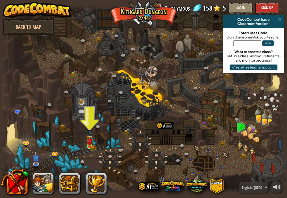
click at [86, 145] on img at bounding box center [89, 142] width 7 height 12
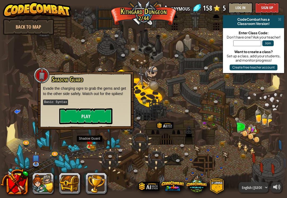
click at [110, 111] on button "Play" at bounding box center [85, 116] width 53 height 16
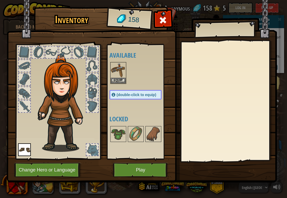
click at [48, 167] on button "Change Hero or Language" at bounding box center [47, 170] width 67 height 15
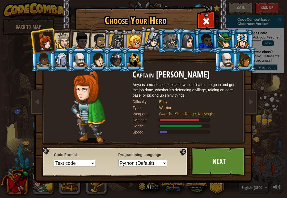
click at [121, 44] on div at bounding box center [116, 41] width 15 height 15
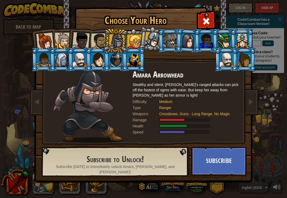
click at [86, 42] on div at bounding box center [81, 41] width 18 height 18
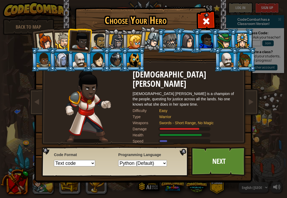
click at [99, 42] on div at bounding box center [99, 41] width 16 height 16
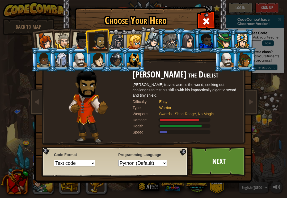
click at [67, 33] on div at bounding box center [63, 41] width 16 height 16
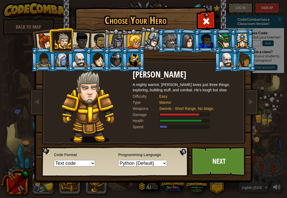
click at [82, 58] on div at bounding box center [80, 60] width 14 height 14
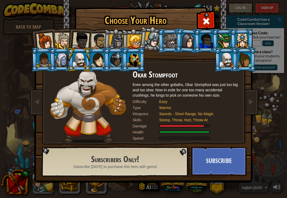
click at [234, 67] on div at bounding box center [227, 60] width 14 height 14
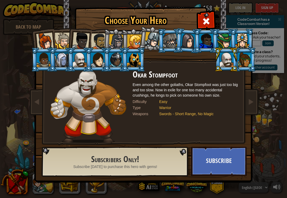
click at [81, 60] on div at bounding box center [80, 60] width 14 height 14
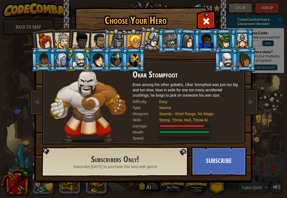
click at [234, 67] on div at bounding box center [227, 60] width 14 height 14
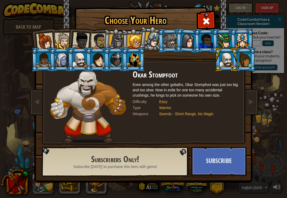
click at [64, 34] on div at bounding box center [63, 41] width 16 height 16
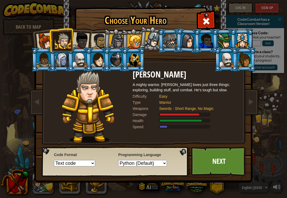
click at [88, 36] on div at bounding box center [81, 41] width 18 height 18
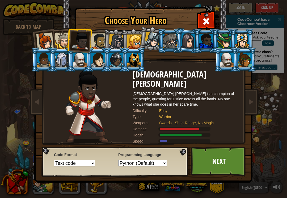
click at [104, 35] on div at bounding box center [99, 41] width 16 height 16
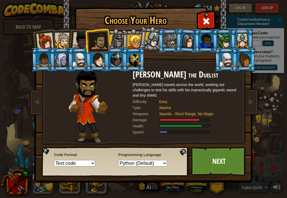
click at [151, 40] on div at bounding box center [153, 40] width 16 height 16
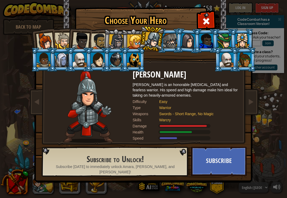
click at [81, 39] on div at bounding box center [81, 41] width 18 height 18
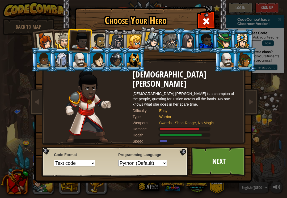
click at [213, 158] on link "Next" at bounding box center [219, 161] width 56 height 29
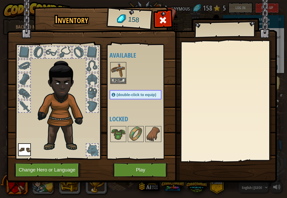
click at [118, 77] on img at bounding box center [118, 70] width 15 height 15
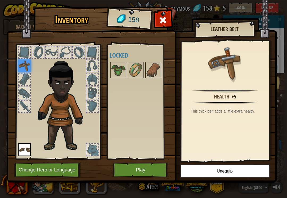
click at [122, 70] on img at bounding box center [118, 70] width 15 height 15
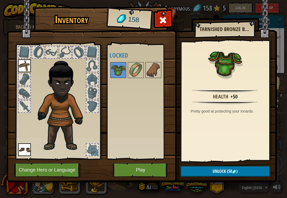
click at [144, 170] on button "Play" at bounding box center [141, 170] width 56 height 15
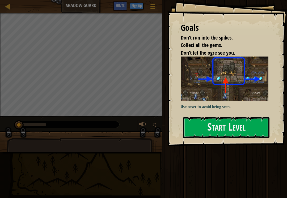
click at [251, 134] on button "Start Level" at bounding box center [226, 127] width 86 height 21
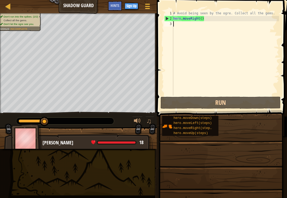
click at [237, 102] on button "Run" at bounding box center [220, 103] width 120 height 12
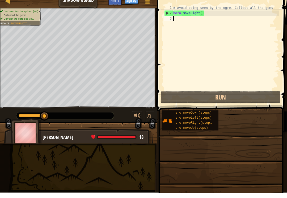
type textarea "h"
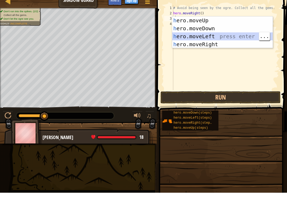
click at [230, 45] on div "h ero.moveUp press enter h ero.moveDown press enter h ero.moveLeft press enter …" at bounding box center [222, 46] width 100 height 48
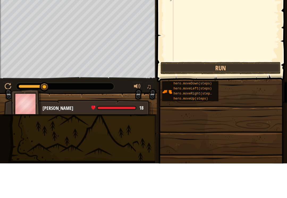
click at [223, 97] on button "Run" at bounding box center [220, 103] width 120 height 12
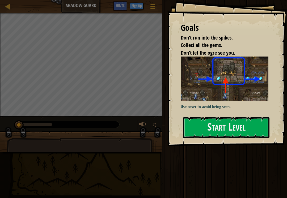
click at [236, 124] on button "Start Level" at bounding box center [226, 127] width 86 height 21
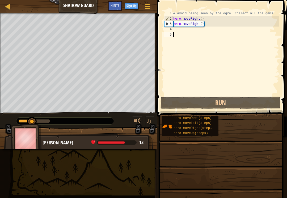
click at [112, 1] on div "Hints" at bounding box center [115, 6] width 14 height 10
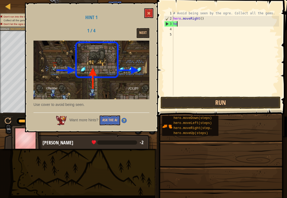
type textarea "h"
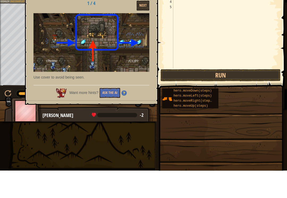
click at [232, 97] on button "Run" at bounding box center [220, 103] width 120 height 12
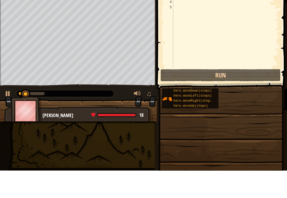
click at [239, 97] on button "Run" at bounding box center [220, 103] width 120 height 12
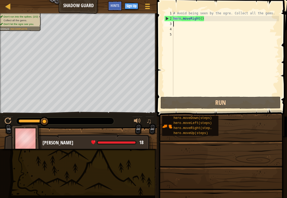
type textarea "h"
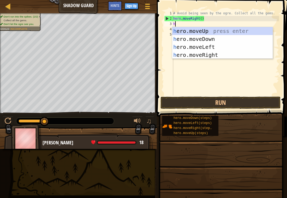
scroll to position [3, 0]
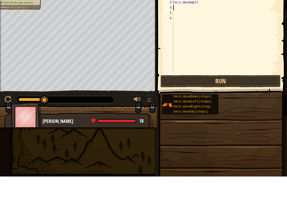
click at [230, 97] on button "Run" at bounding box center [220, 103] width 120 height 12
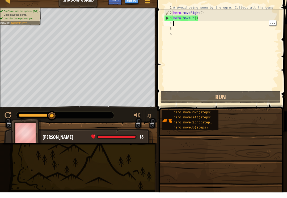
click at [216, 25] on div "# Avoid being seen by the ogre. Collect all the gems. hero . moveRight ( ) hero…" at bounding box center [225, 59] width 107 height 96
type textarea "h"
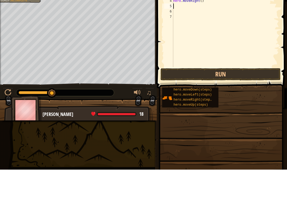
click at [225, 97] on button "Run" at bounding box center [220, 103] width 120 height 12
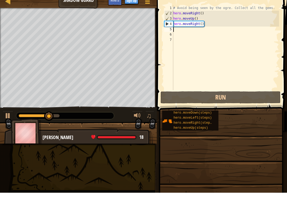
type textarea "h"
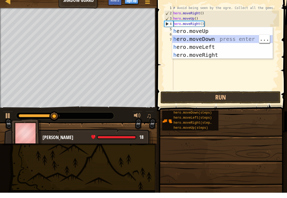
click at [224, 39] on div "h ero.moveUp press enter h ero.moveDown press enter h ero.moveLeft press enter …" at bounding box center [222, 56] width 100 height 48
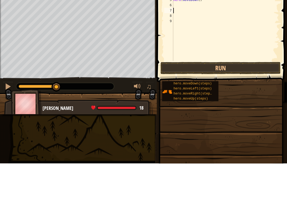
click at [230, 60] on div "# Avoid being seen by the ogre. Collect all the gems. hero . moveRight ( ) hero…" at bounding box center [225, 59] width 107 height 96
click at [233, 97] on button "Run" at bounding box center [220, 103] width 120 height 12
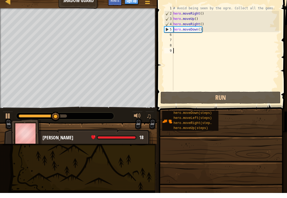
type textarea "hero.moveDown()"
click at [178, 39] on div "# Avoid being seen by the ogre. Collect all the gems. hero . moveRight ( ) hero…" at bounding box center [225, 59] width 107 height 96
click at [188, 35] on div "# Avoid being seen by the ogre. Collect all the gems. hero . moveRight ( ) hero…" at bounding box center [225, 59] width 107 height 96
type textarea "h"
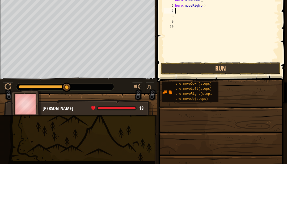
click at [233, 97] on button "Run" at bounding box center [220, 103] width 120 height 12
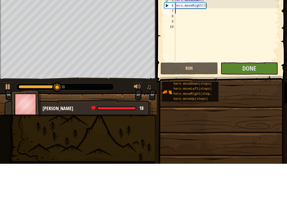
click at [257, 97] on button "Done" at bounding box center [249, 103] width 57 height 12
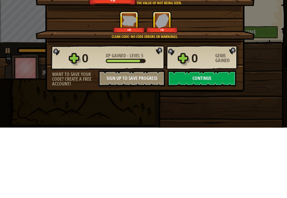
click at [213, 141] on button "Continue" at bounding box center [202, 149] width 69 height 16
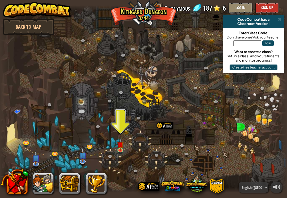
click at [119, 149] on img at bounding box center [120, 144] width 7 height 12
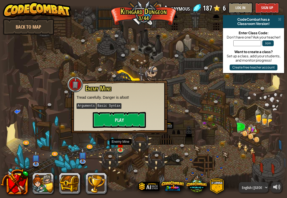
click at [126, 118] on button "Play" at bounding box center [119, 120] width 53 height 16
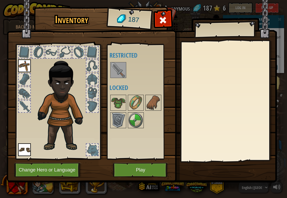
click at [155, 21] on img at bounding box center [142, 86] width 270 height 193
click at [146, 169] on button "Play" at bounding box center [141, 170] width 56 height 15
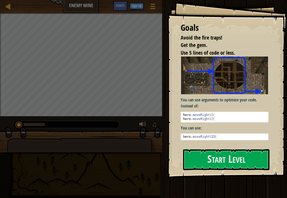
click at [212, 163] on button "Start Level" at bounding box center [226, 159] width 86 height 21
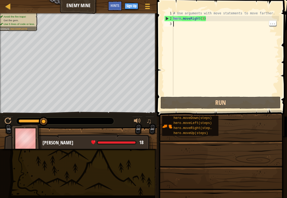
click at [179, 23] on div "# Use arguments with move statements to move farther. hero . moveRight ( 3 )" at bounding box center [225, 59] width 107 height 96
type textarea "h"
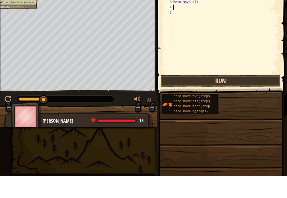
click at [238, 97] on button "Run" at bounding box center [220, 103] width 120 height 12
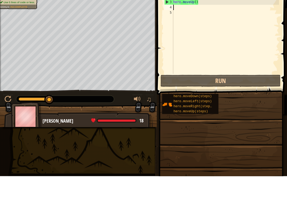
type textarea "h"
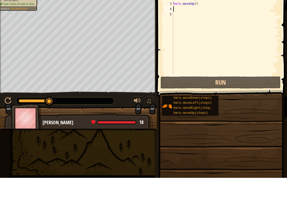
type textarea "h"
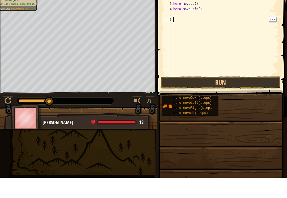
click at [250, 97] on button "Run" at bounding box center [220, 103] width 120 height 12
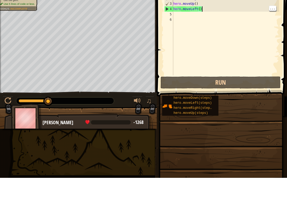
click at [229, 11] on div "# Use arguments with move statements to move farther. hero . moveRight ( 3 ) he…" at bounding box center [225, 59] width 107 height 96
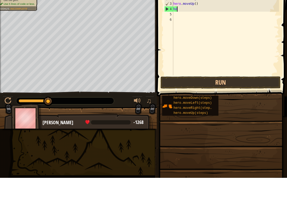
type textarea "h"
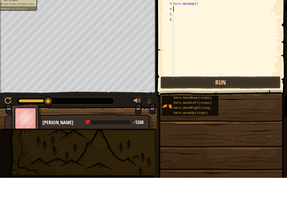
click at [247, 97] on button "Run" at bounding box center [220, 103] width 120 height 12
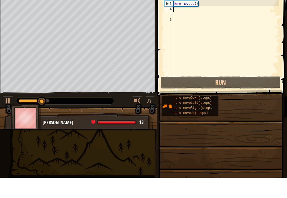
type textarea "h"
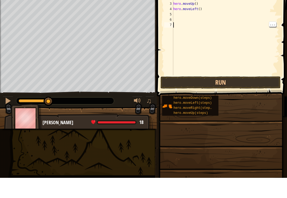
click at [255, 97] on button "Run" at bounding box center [220, 103] width 120 height 12
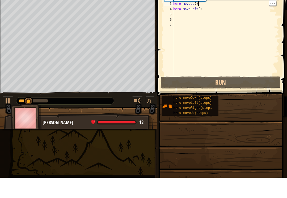
click at [220, 11] on div "# Use arguments with move statements to move farther. hero . moveRight ( 3 ) he…" at bounding box center [225, 59] width 107 height 96
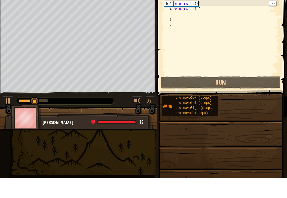
click at [235, 11] on div "# Use arguments with move statements to move farther. hero . moveRight ( 3 ) he…" at bounding box center [225, 59] width 107 height 96
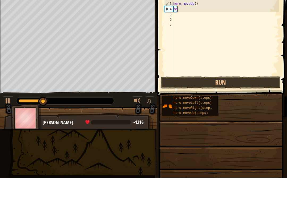
type textarea "h"
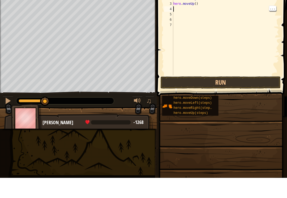
type textarea "h"
click at [227, 97] on button "Run" at bounding box center [220, 103] width 120 height 12
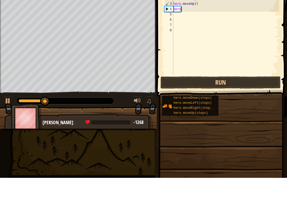
type textarea "h"
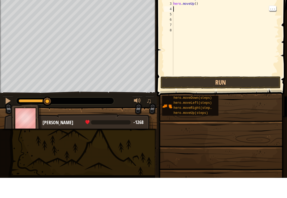
click at [215, 11] on div "# Use arguments with move statements to move farther. hero . moveRight ( 3 ) he…" at bounding box center [225, 59] width 107 height 96
type textarea "h"
click at [260, 97] on button "Run" at bounding box center [220, 103] width 120 height 12
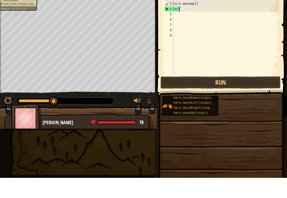
type textarea "h"
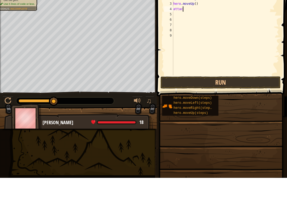
scroll to position [3, 1]
type textarea "attack"
click at [244, 97] on button "Run" at bounding box center [220, 103] width 120 height 12
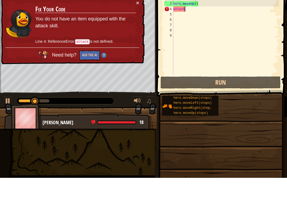
scroll to position [3, 0]
click at [248, 11] on div "# Use arguments with move statements to move farther. hero . moveRight ( 3 ) he…" at bounding box center [225, 59] width 107 height 96
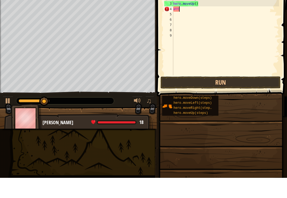
type textarea "a"
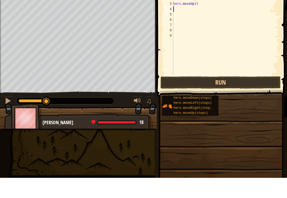
type textarea "h"
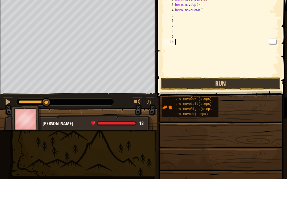
click at [242, 97] on button "Run" at bounding box center [220, 103] width 120 height 12
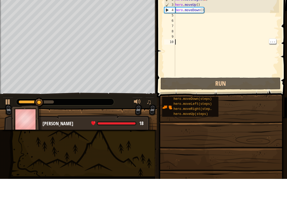
click at [232, 11] on div "# Use arguments with move statements to move farther. hero . moveRight ( 3 ) he…" at bounding box center [226, 59] width 105 height 96
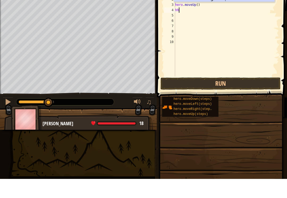
type textarea "h"
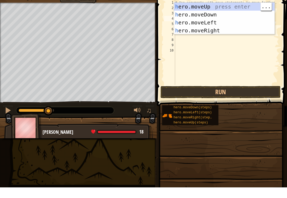
click at [245, 13] on div "h ero.moveUp press enter h ero.moveDown press enter h ero.moveLeft press enter …" at bounding box center [224, 37] width 100 height 48
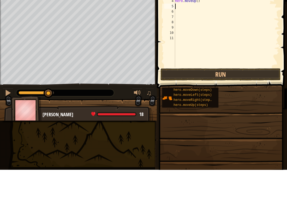
click at [258, 97] on button "Run" at bounding box center [220, 103] width 120 height 12
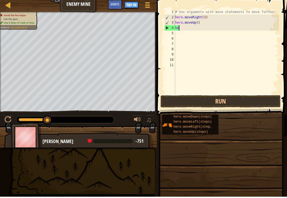
type textarea "h"
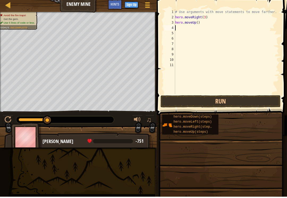
type textarea "h"
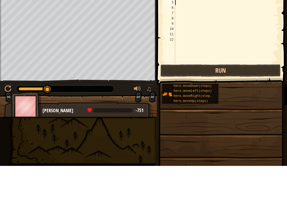
click at [248, 97] on button "Run" at bounding box center [220, 103] width 120 height 12
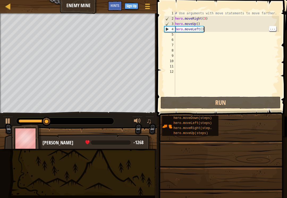
click at [249, 28] on div "# Use arguments with move statements to move farther. hero . moveRight ( 3 ) he…" at bounding box center [226, 59] width 105 height 96
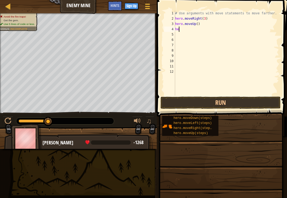
click at [114, 6] on span "Hints" at bounding box center [115, 5] width 9 height 5
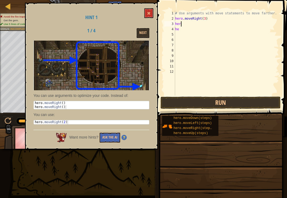
type textarea "h"
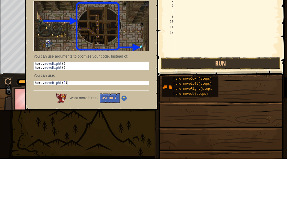
click at [250, 97] on button "Run" at bounding box center [220, 103] width 120 height 12
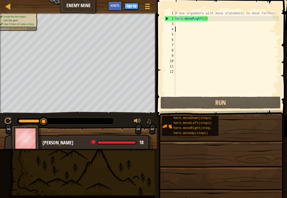
click at [12, 6] on link "Map" at bounding box center [12, 6] width 3 height 7
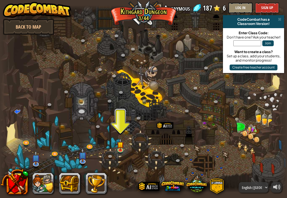
click at [44, 189] on button at bounding box center [42, 183] width 21 height 21
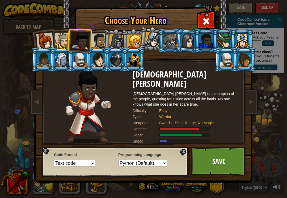
click at [16, 181] on div "Choose Your Hero 187 Captain Anya Weston Anya is a no-nonsense leader who isn't…" at bounding box center [143, 99] width 287 height 198
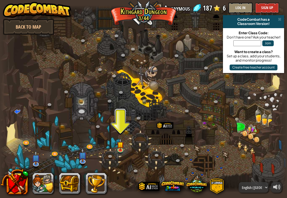
click at [20, 185] on button at bounding box center [14, 182] width 28 height 28
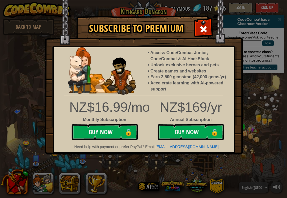
click at [75, 174] on div "Subscribe to Premium Access CodeCombat Junior, CodeCombat & AI HackStack Unlock…" at bounding box center [143, 99] width 287 height 198
click at [77, 183] on div "Subscribe to Premium Access CodeCombat Junior, CodeCombat & AI HackStack Unlock…" at bounding box center [143, 99] width 287 height 198
click at [78, 179] on div "Subscribe to Premium Access CodeCombat Junior, CodeCombat & AI HackStack Unlock…" at bounding box center [143, 99] width 287 height 198
click at [76, 179] on div "Subscribe to Premium Access CodeCombat Junior, CodeCombat & AI HackStack Unlock…" at bounding box center [143, 99] width 287 height 198
click at [209, 29] on div at bounding box center [203, 28] width 17 height 17
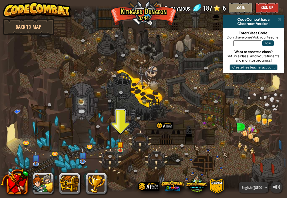
click at [18, 188] on button at bounding box center [14, 182] width 28 height 28
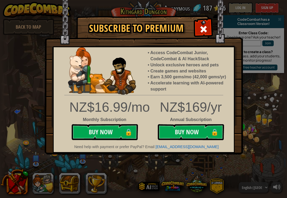
click at [200, 27] on span at bounding box center [203, 29] width 9 height 9
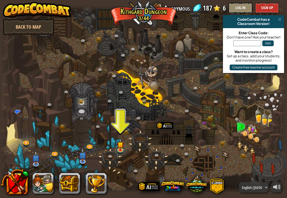
click at [74, 182] on button at bounding box center [69, 183] width 21 height 21
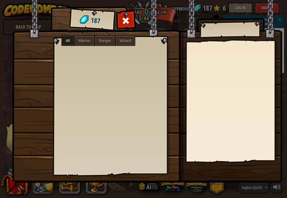
click at [126, 21] on span at bounding box center [126, 20] width 9 height 9
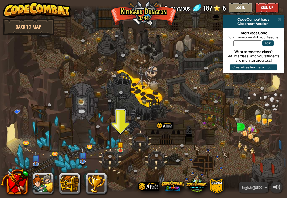
click at [104, 184] on button at bounding box center [96, 183] width 21 height 21
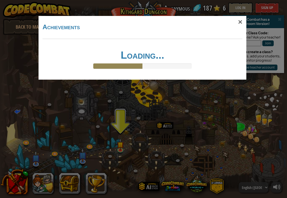
click at [239, 20] on div "×" at bounding box center [240, 21] width 12 height 15
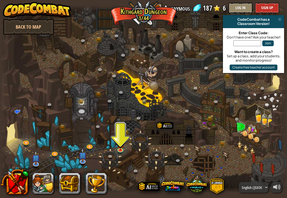
click at [121, 146] on img at bounding box center [120, 144] width 7 height 12
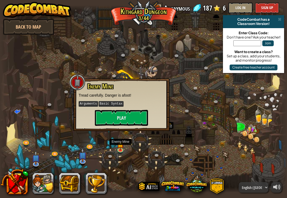
click at [130, 117] on button "Play" at bounding box center [121, 118] width 53 height 16
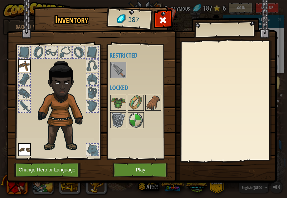
click at [139, 174] on button "Play" at bounding box center [141, 170] width 56 height 15
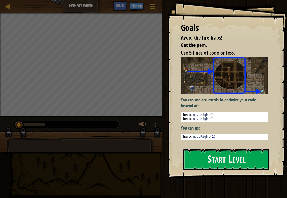
click at [243, 167] on button "Start Level" at bounding box center [226, 159] width 86 height 21
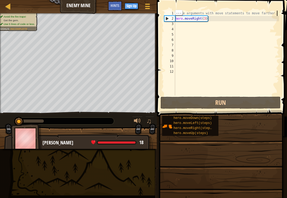
click at [209, 18] on div "# Use arguments with move statements to move farther. hero . moveRight ( 3 )" at bounding box center [226, 59] width 105 height 96
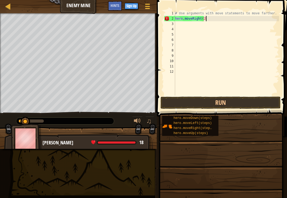
scroll to position [3, 2]
type textarea "hero.moveRight(2)"
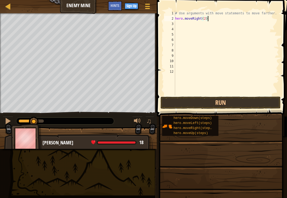
scroll to position [3, 0]
click at [251, 59] on div "# Use arguments with move statements to move farther. hero . moveRight ( 2 )" at bounding box center [226, 59] width 105 height 96
click at [261, 94] on div "# Use arguments with move statements to move farther. hero . moveRight ( 2 )" at bounding box center [226, 59] width 105 height 96
click at [255, 101] on button "Run" at bounding box center [220, 103] width 120 height 12
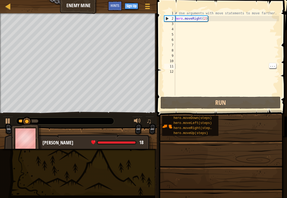
click at [186, 23] on div "# Use arguments with move statements to move farther. hero . moveRight ( 2 )" at bounding box center [226, 59] width 105 height 96
click at [225, 58] on div "# Use arguments with move statements to move farther. hero . moveRight ( 2 )" at bounding box center [226, 59] width 105 height 96
click at [179, 24] on div "# Use arguments with move statements to move farther. hero . moveRight ( 2 )" at bounding box center [226, 59] width 105 height 96
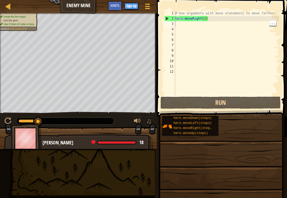
click at [250, 102] on button "Run" at bounding box center [220, 103] width 120 height 12
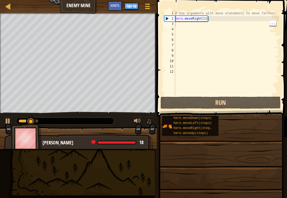
click at [243, 100] on button "Run" at bounding box center [220, 103] width 120 height 12
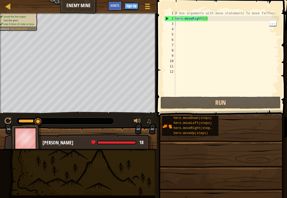
click at [251, 17] on div "# Use arguments with move statements to move farther. hero . moveRight ( 2 )" at bounding box center [226, 59] width 105 height 96
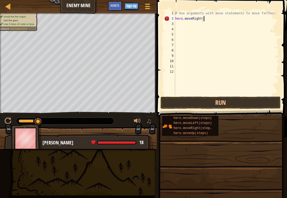
scroll to position [3, 2]
click at [250, 104] on button "Run" at bounding box center [220, 103] width 120 height 12
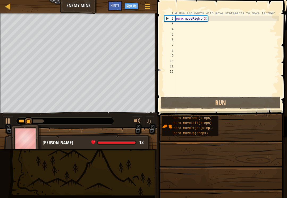
click at [245, 105] on button "Run" at bounding box center [220, 103] width 120 height 12
type textarea "hero.moveRight(3)h"
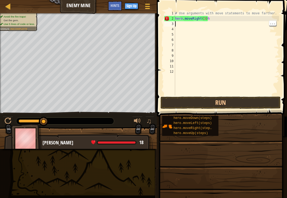
scroll to position [3, 0]
click at [187, 23] on div "# Use arguments with move statements to move farther. hero . moveRight ( 3 ) h" at bounding box center [226, 59] width 105 height 96
click at [228, 15] on div "# Use arguments with move statements to move farther. hero . moveRight ( 3 ) h" at bounding box center [226, 59] width 105 height 96
click at [242, 19] on div "# Use arguments with move statements to move farther. hero . moveRight ( 3 ) h" at bounding box center [226, 59] width 105 height 96
type textarea "hero.moveRight(3)"
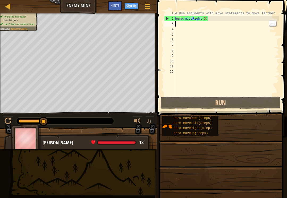
type textarea "h"
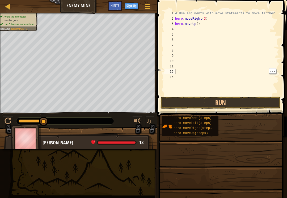
click at [248, 103] on button "Run" at bounding box center [220, 103] width 120 height 12
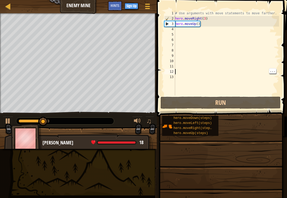
click at [177, 29] on div "# Use arguments with move statements to move farther. hero . moveRight ( 3 ) he…" at bounding box center [226, 59] width 105 height 96
type textarea "h"
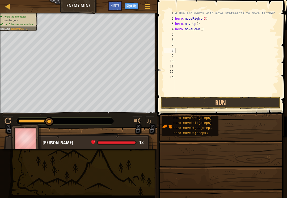
click at [255, 94] on div "# Use arguments with move statements to move farther. hero . moveRight ( 3 ) he…" at bounding box center [226, 59] width 105 height 96
click at [245, 102] on button "Run" at bounding box center [220, 103] width 120 height 12
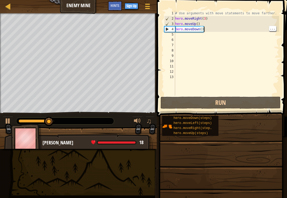
type textarea "hero.moveUp()"
click at [251, 26] on div "# Use arguments with move statements to move farther. hero . moveRight ( 3 ) he…" at bounding box center [226, 59] width 105 height 96
click at [232, 32] on div "# Use arguments with move statements to move farther. hero . moveRight ( 3 ) he…" at bounding box center [226, 59] width 105 height 96
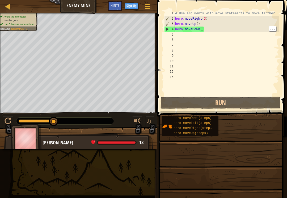
click at [241, 27] on div "# Use arguments with move statements to move farther. hero . moveRight ( 3 ) he…" at bounding box center [226, 59] width 105 height 96
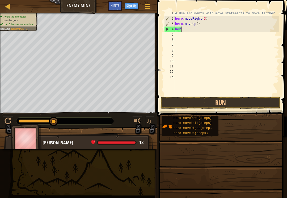
type textarea "h"
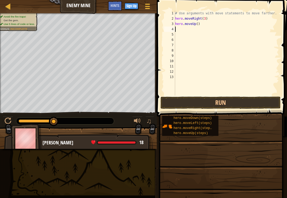
type textarea "h"
click at [253, 90] on div "# Use arguments with move statements to move farther. hero . moveRight ( 3 ) he…" at bounding box center [226, 59] width 105 height 96
click at [267, 102] on button "Run" at bounding box center [220, 103] width 120 height 12
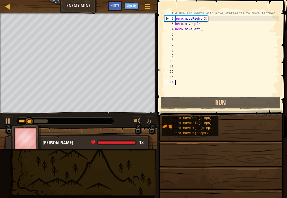
click at [225, 26] on div "# Use arguments with move statements to move farther. hero . moveRight ( 3 ) he…" at bounding box center [226, 59] width 105 height 96
type textarea "hero.moveUp()"
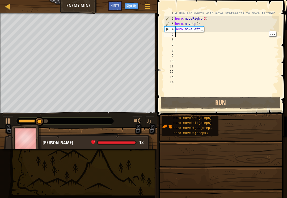
type textarea "hero.moveUp()"
click at [244, 25] on div "# Use arguments with move statements to move farther. hero . moveRight ( 3 ) he…" at bounding box center [226, 59] width 105 height 96
click at [241, 33] on div "# Use arguments with move statements to move farther. hero . moveRight ( 3 ) he…" at bounding box center [226, 59] width 105 height 96
type textarea "hero.moveUp()"
click at [246, 24] on div "# Use arguments with move statements to move farther. hero . moveRight ( 3 ) he…" at bounding box center [226, 59] width 105 height 96
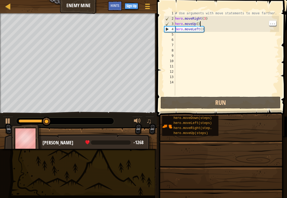
click at [5, 6] on div at bounding box center [8, 6] width 7 height 7
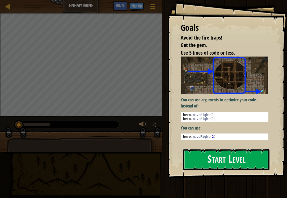
click at [255, 162] on button "Start Level" at bounding box center [226, 159] width 86 height 21
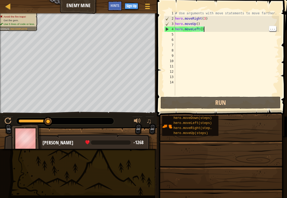
click at [250, 31] on div "# Use arguments with move statements to move farther. hero . moveRight ( 3 ) he…" at bounding box center [226, 59] width 105 height 96
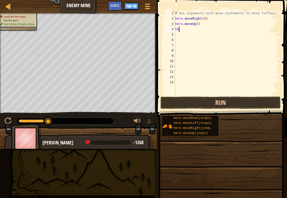
type textarea "h"
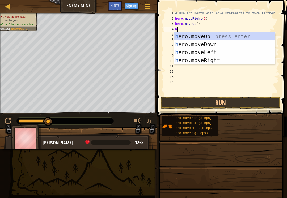
scroll to position [3, 0]
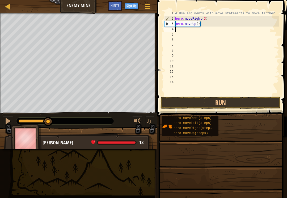
type textarea "h"
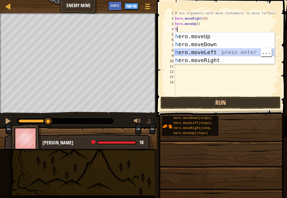
click at [234, 62] on div "h ero.moveUp press enter h ero.moveDown press enter h ero.moveLeft press enter …" at bounding box center [224, 56] width 100 height 48
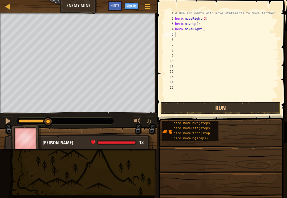
click at [247, 111] on button "Run" at bounding box center [220, 108] width 120 height 12
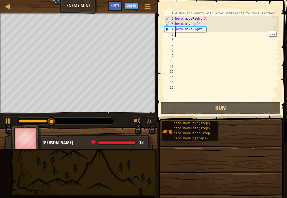
click at [219, 36] on div "# Use arguments with move statements to move farther. hero . moveRight ( 3 ) he…" at bounding box center [226, 61] width 105 height 101
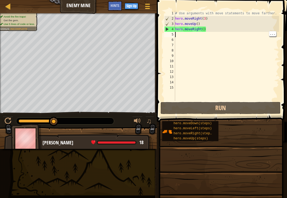
type textarea "h"
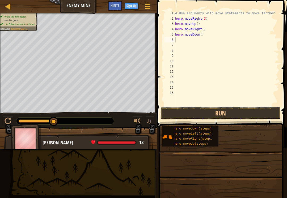
click at [240, 116] on button "Run" at bounding box center [220, 113] width 120 height 12
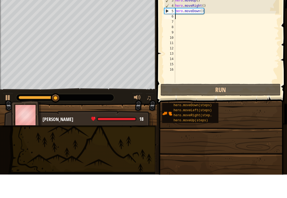
type textarea "h"
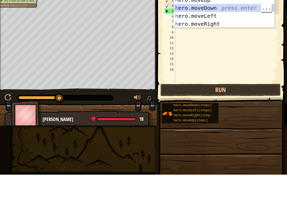
click at [240, 19] on div "h ero.moveUp press enter h ero.moveDown press enter h ero.moveLeft press enter …" at bounding box center [224, 43] width 100 height 48
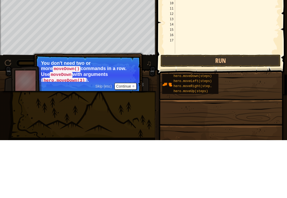
click at [130, 141] on button "Continue" at bounding box center [126, 144] width 22 height 7
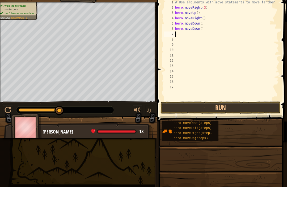
type textarea "h"
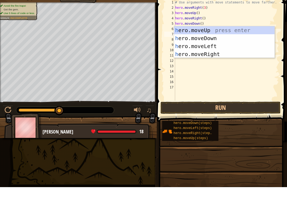
click at [231, 40] on div "h ero.moveUp press enter h ero.moveDown press enter h ero.moveLeft press enter …" at bounding box center [224, 61] width 100 height 48
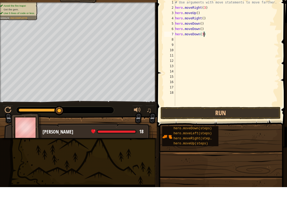
scroll to position [3, 2]
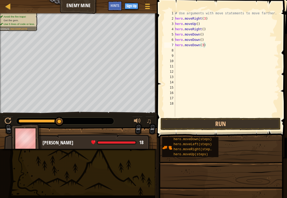
click at [247, 121] on button "Run" at bounding box center [220, 124] width 120 height 12
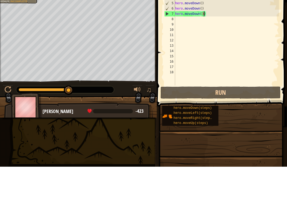
type textarea "hero.moveDown()"
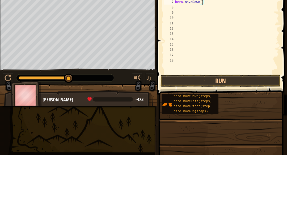
click at [232, 118] on button "Run" at bounding box center [220, 124] width 120 height 12
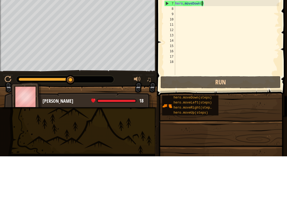
scroll to position [3, 0]
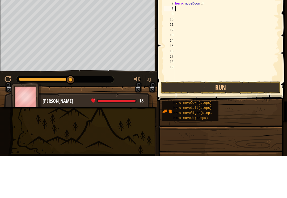
type textarea "h"
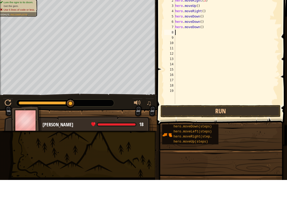
type textarea "h"
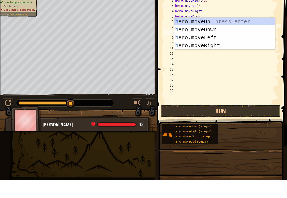
click at [254, 36] on div "h ero.moveUp press enter h ero.moveDown press enter h ero.moveLeft press enter …" at bounding box center [224, 60] width 100 height 48
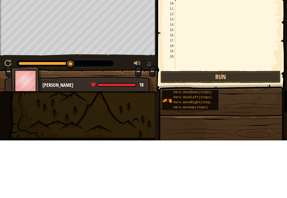
click at [254, 129] on button "Run" at bounding box center [220, 135] width 120 height 12
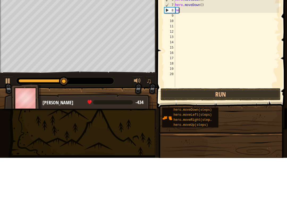
type textarea "h"
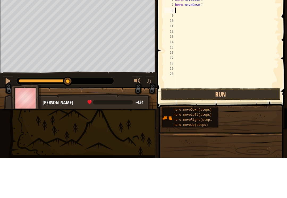
type textarea "h"
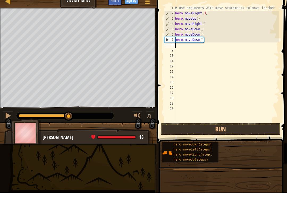
type textarea "h"
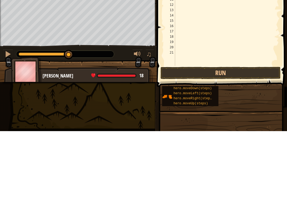
click at [236, 134] on button "Run" at bounding box center [220, 140] width 120 height 12
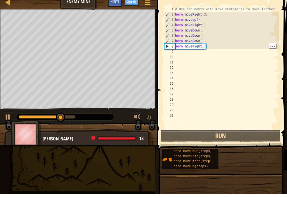
scroll to position [3, 2]
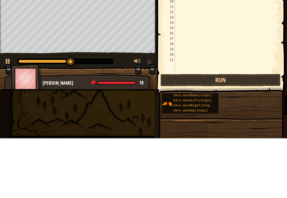
type textarea "hero.moveRight(2)"
click at [233, 134] on button "Run" at bounding box center [220, 140] width 120 height 12
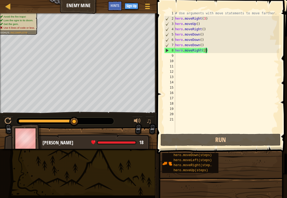
click at [115, 6] on span "Hints" at bounding box center [115, 5] width 9 height 5
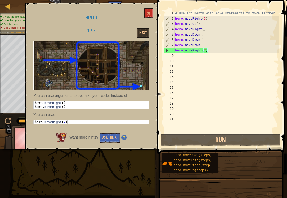
click at [152, 9] on button at bounding box center [148, 13] width 9 height 10
